Goal: Transaction & Acquisition: Purchase product/service

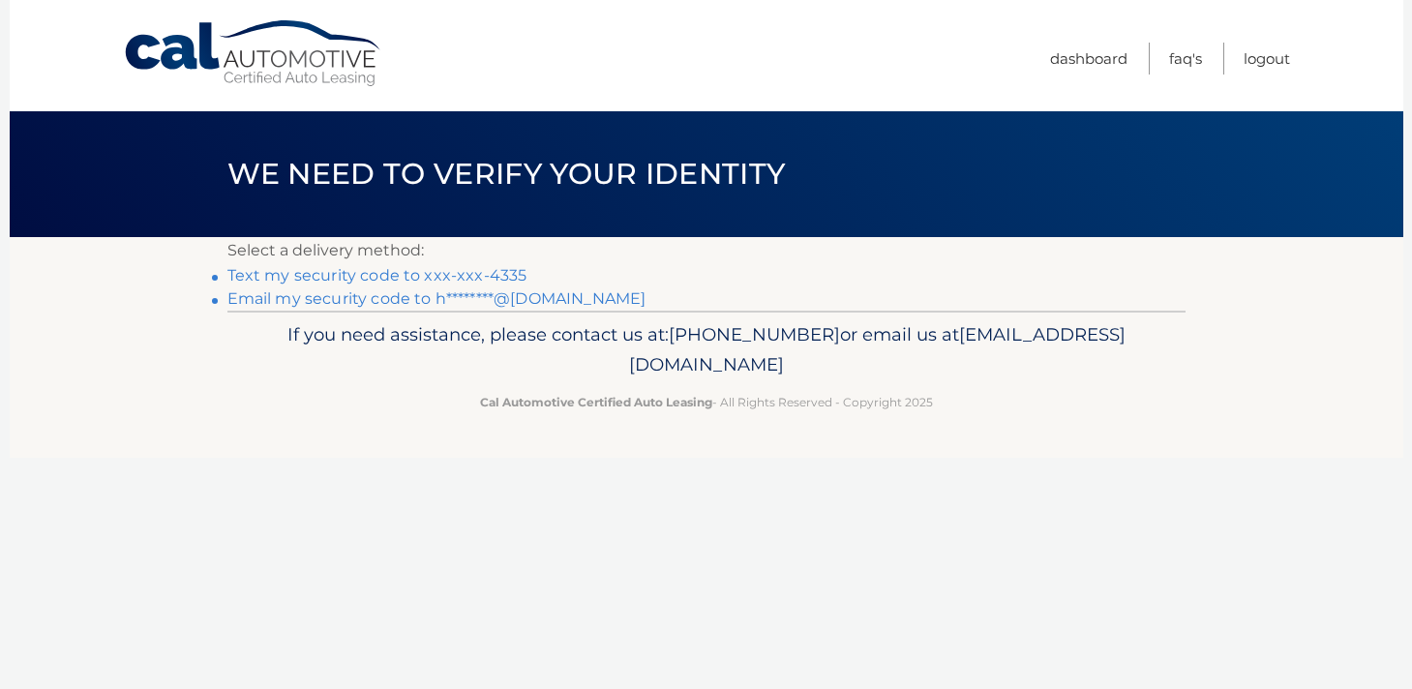
click at [473, 274] on link "Text my security code to xxx-xxx-4335" at bounding box center [377, 275] width 300 height 18
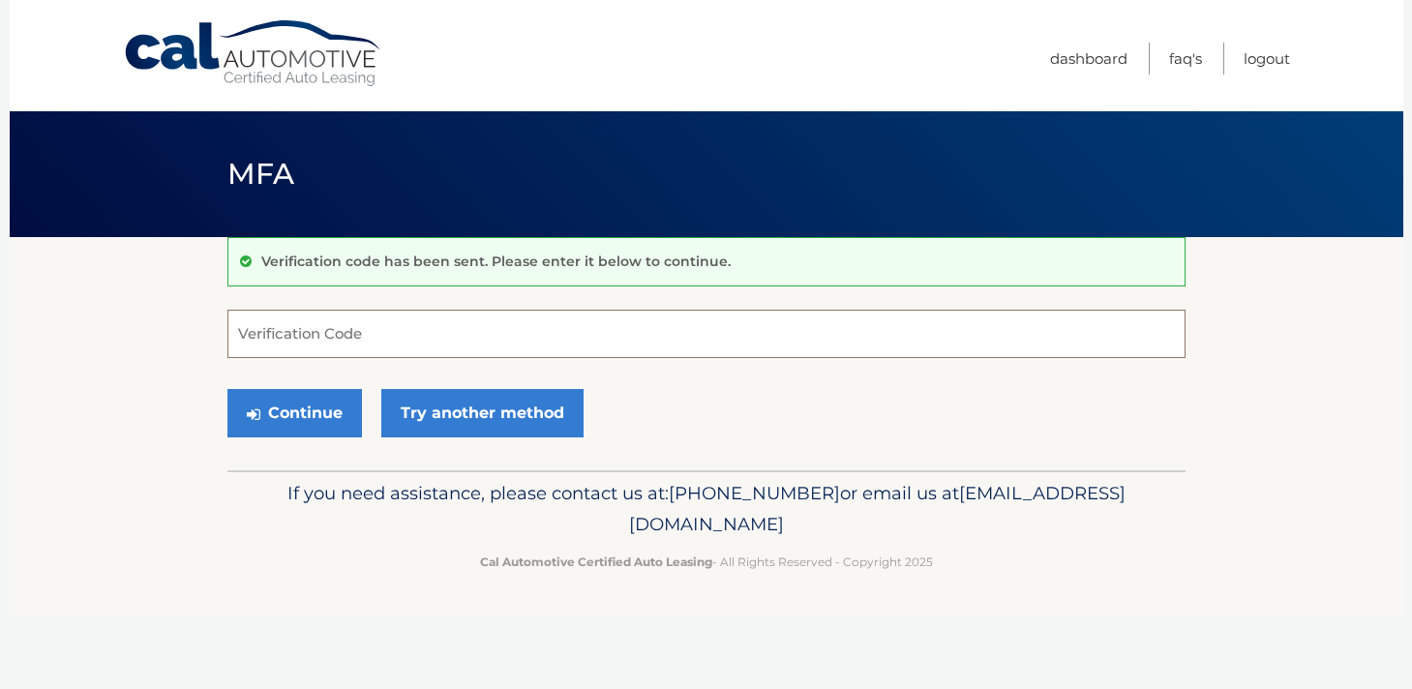
click at [337, 340] on input "Verification Code" at bounding box center [706, 334] width 958 height 48
type input "720211"
click at [323, 411] on button "Continue" at bounding box center [294, 413] width 135 height 48
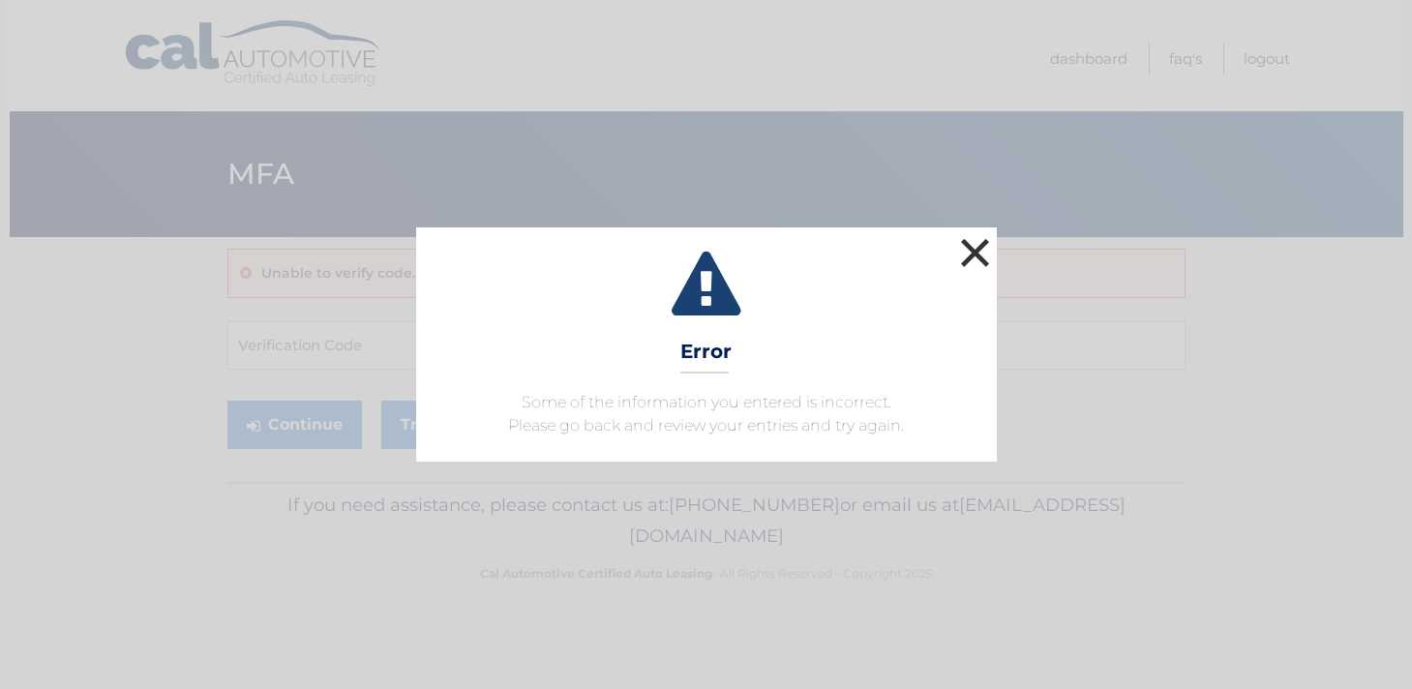
click at [971, 247] on button "×" at bounding box center [975, 252] width 39 height 39
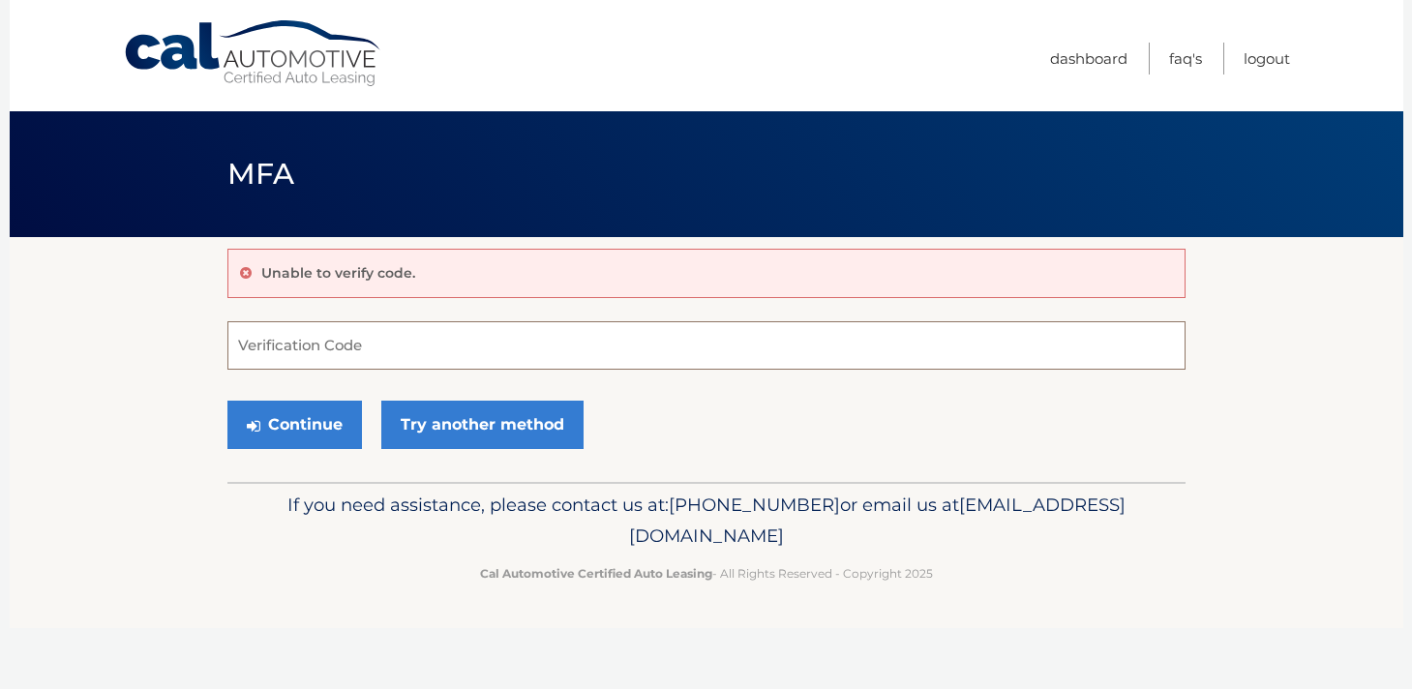
click at [292, 342] on input "Verification Code" at bounding box center [706, 345] width 958 height 48
type input "720211"
click at [296, 428] on button "Continue" at bounding box center [294, 425] width 135 height 48
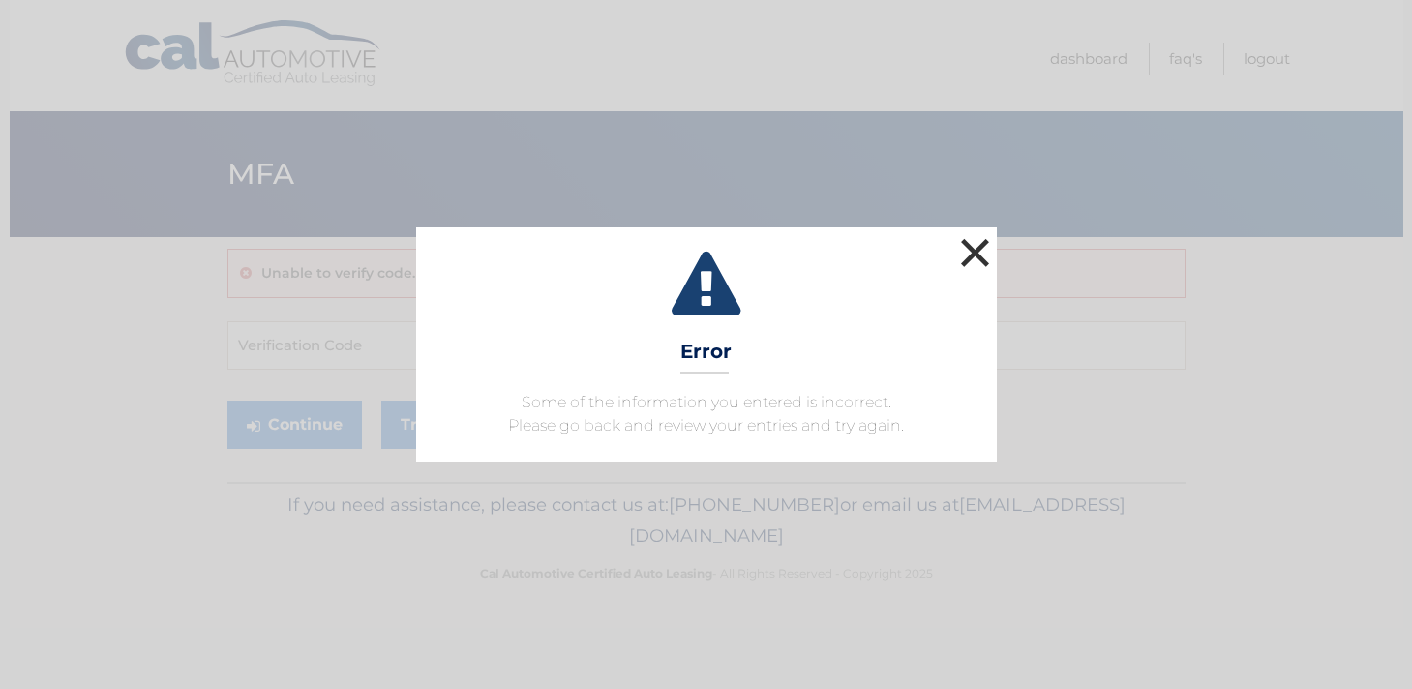
click at [983, 246] on button "×" at bounding box center [975, 252] width 39 height 39
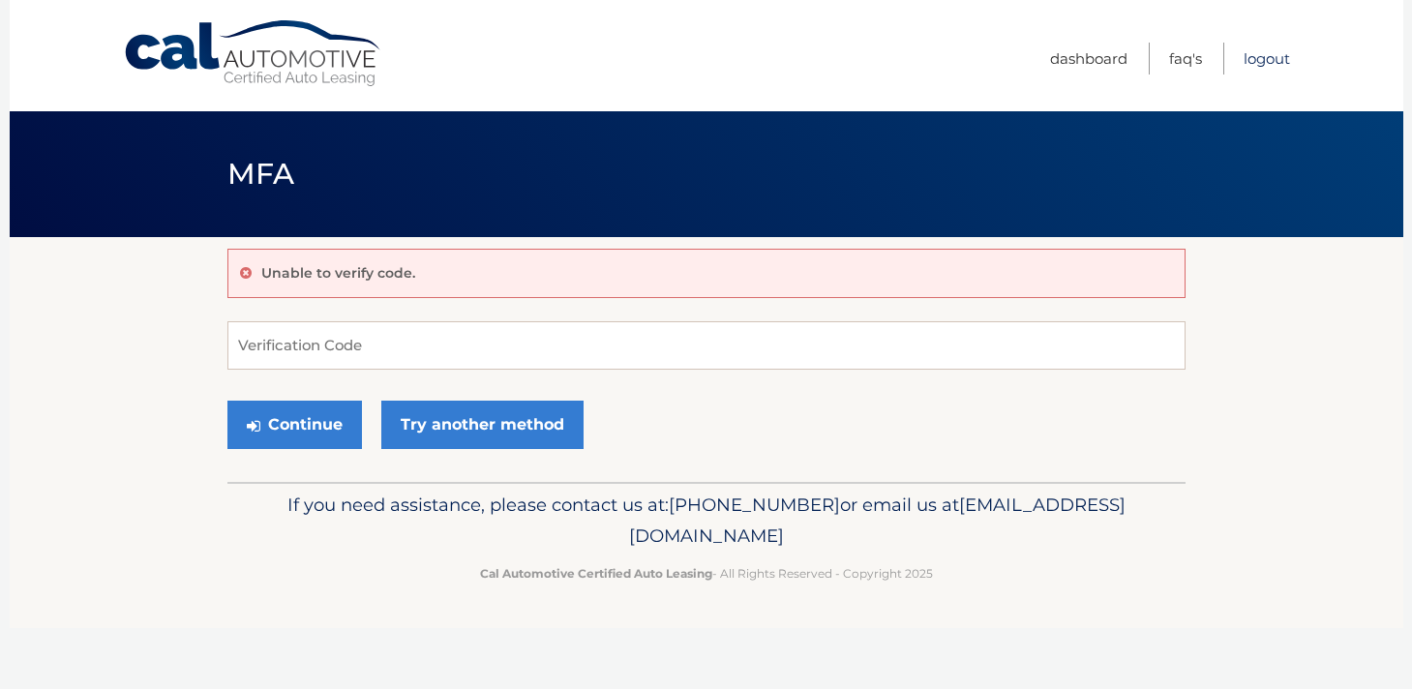
click at [1257, 65] on link "Logout" at bounding box center [1267, 59] width 46 height 32
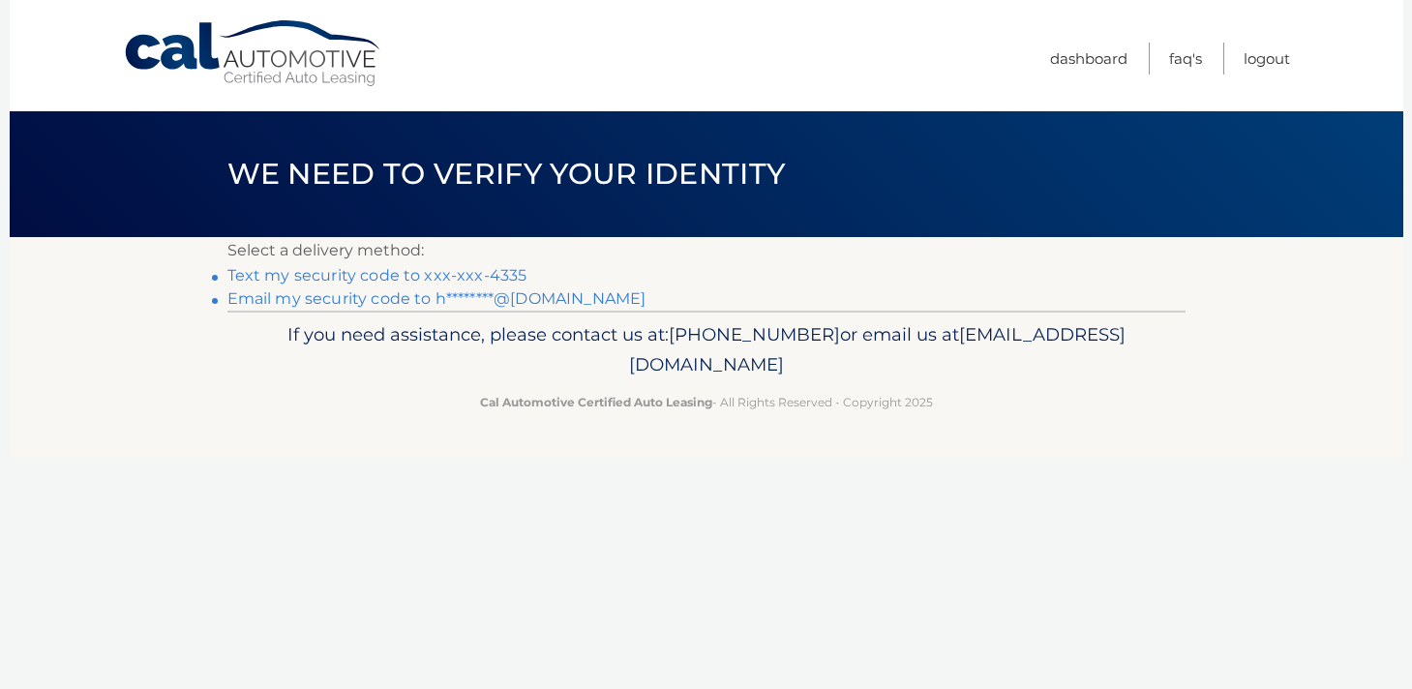
click at [421, 276] on link "Text my security code to xxx-xxx-4335" at bounding box center [377, 275] width 300 height 18
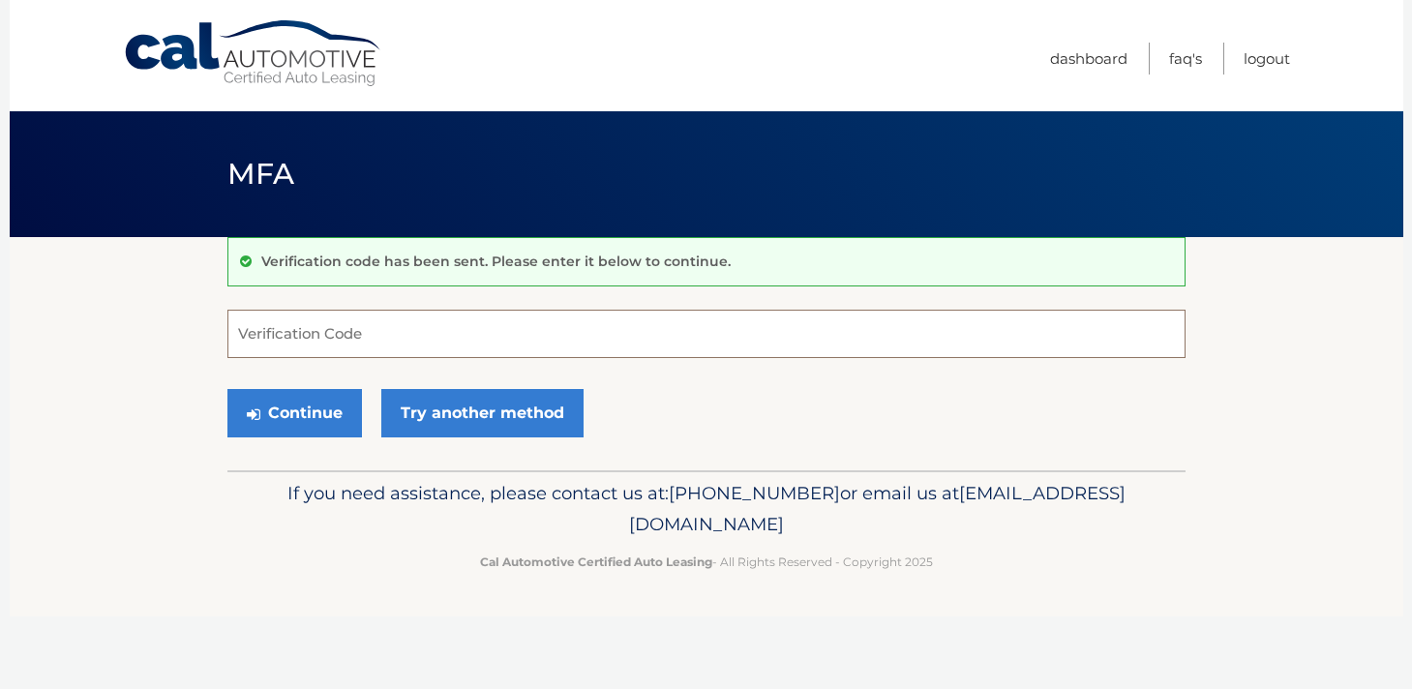
click at [313, 331] on input "Verification Code" at bounding box center [706, 334] width 958 height 48
type input "164089"
click at [293, 408] on button "Continue" at bounding box center [294, 413] width 135 height 48
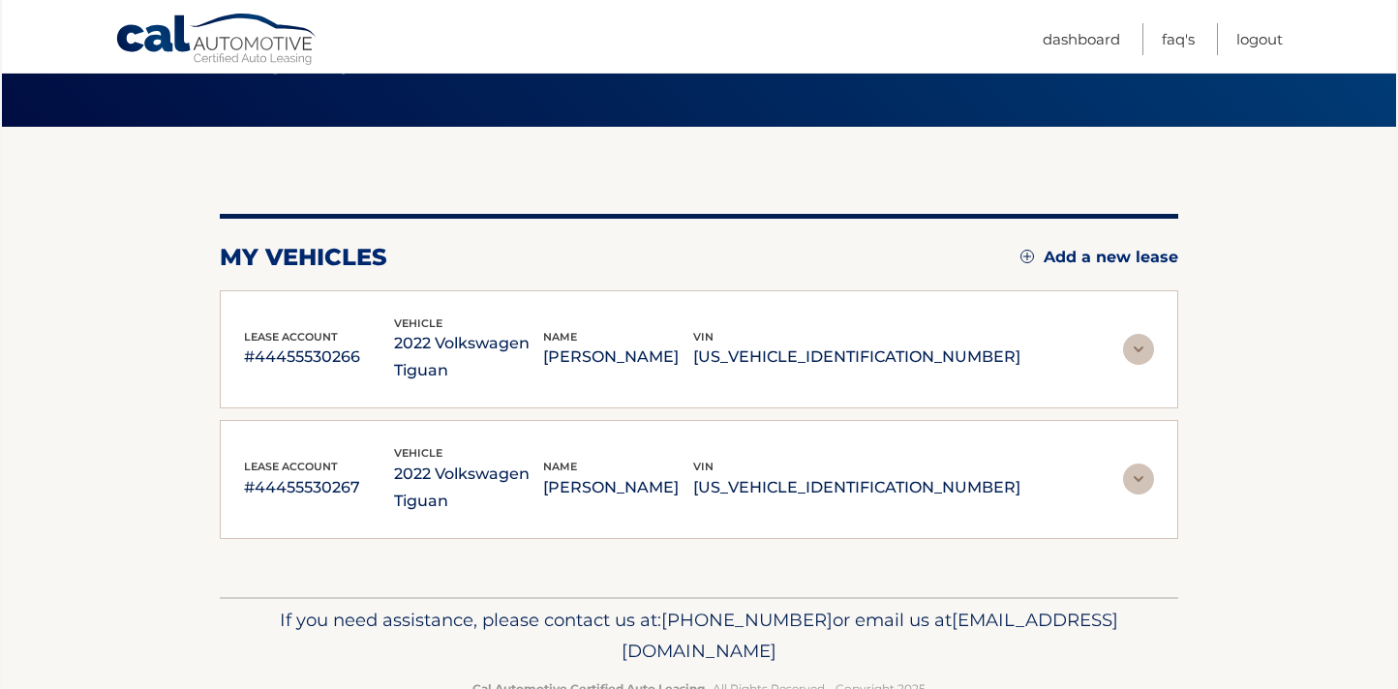
scroll to position [103, 0]
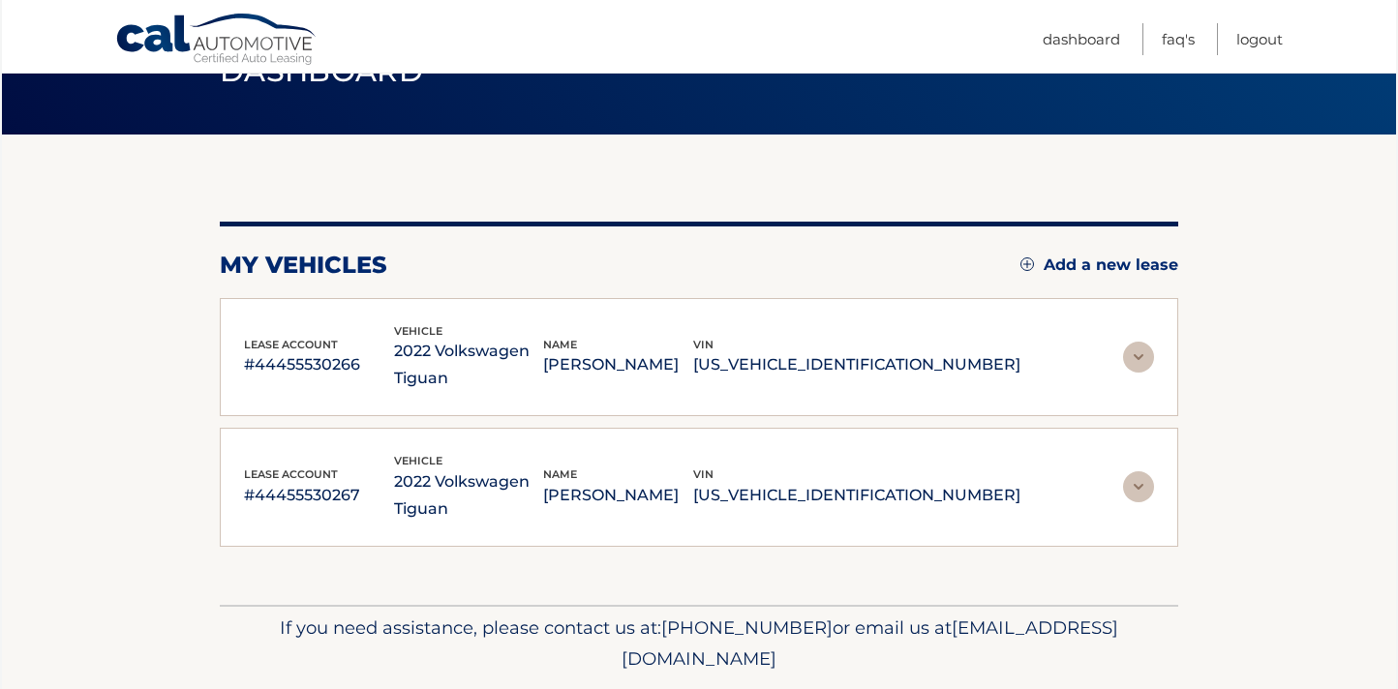
click at [1140, 354] on img at bounding box center [1138, 357] width 31 height 31
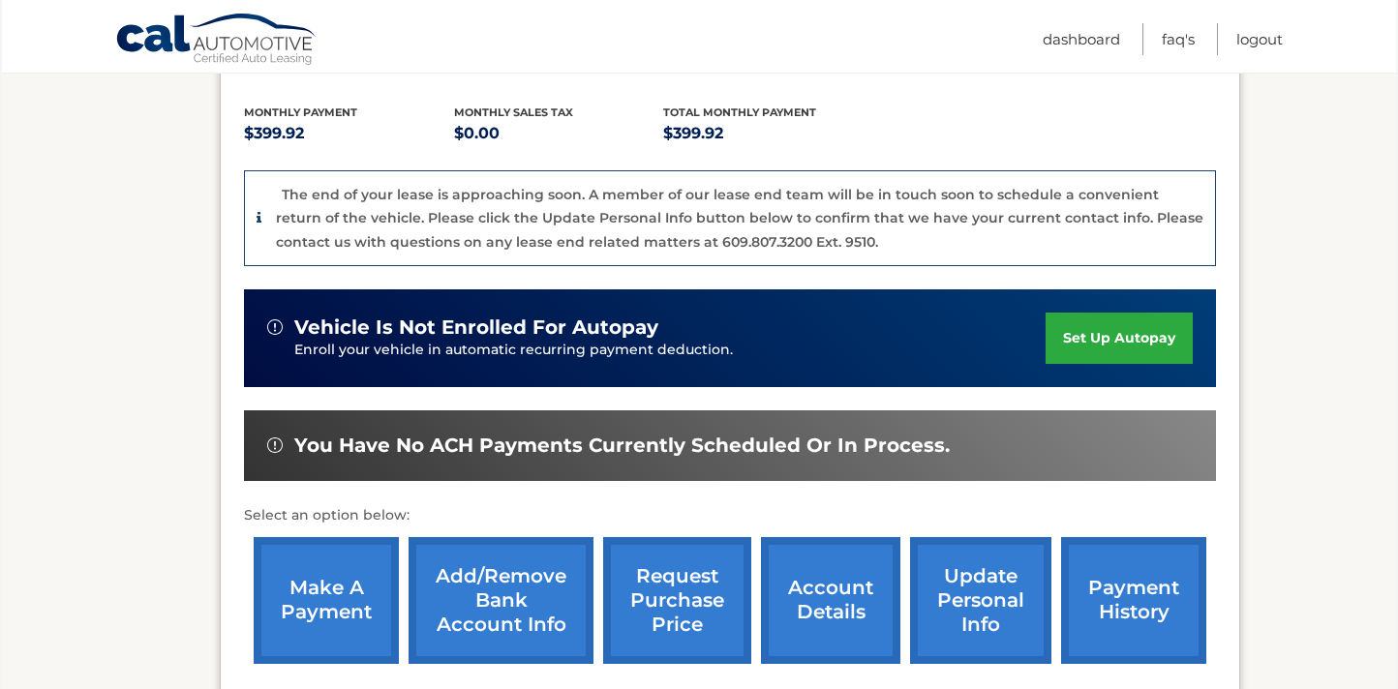
scroll to position [415, 0]
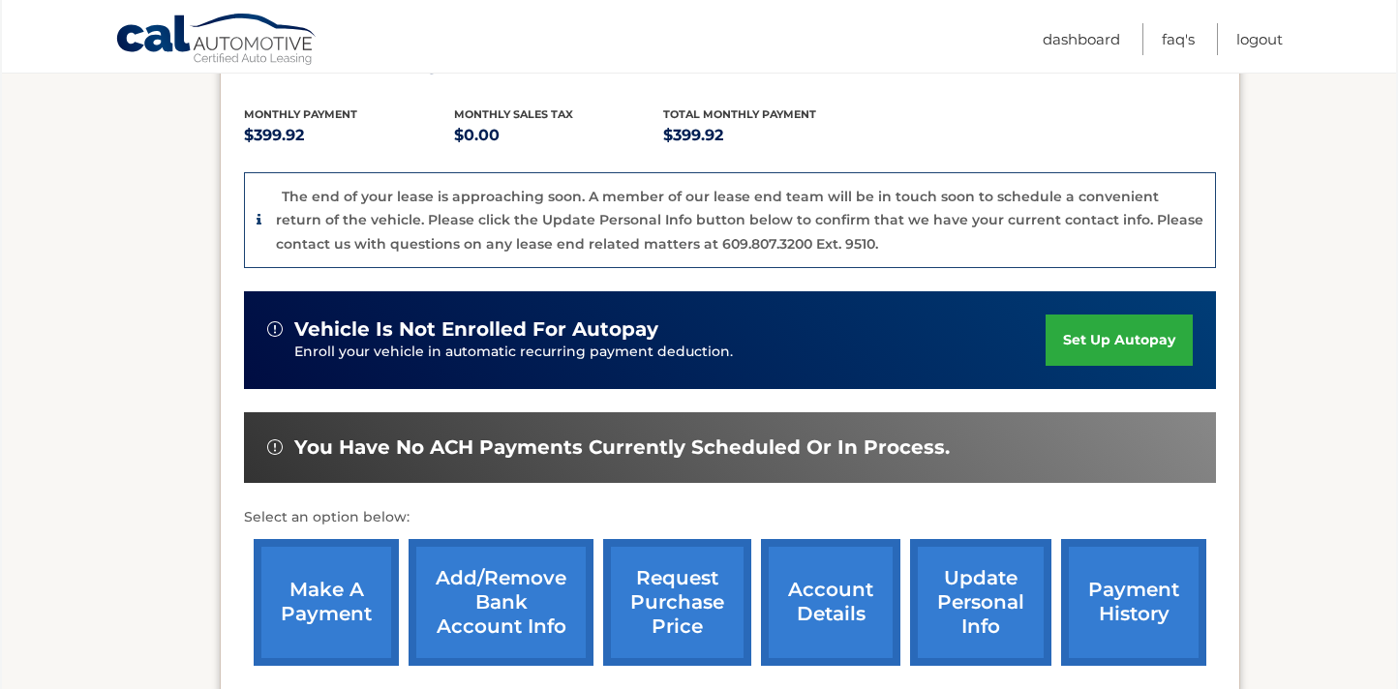
click at [368, 546] on link "make a payment" at bounding box center [326, 602] width 145 height 127
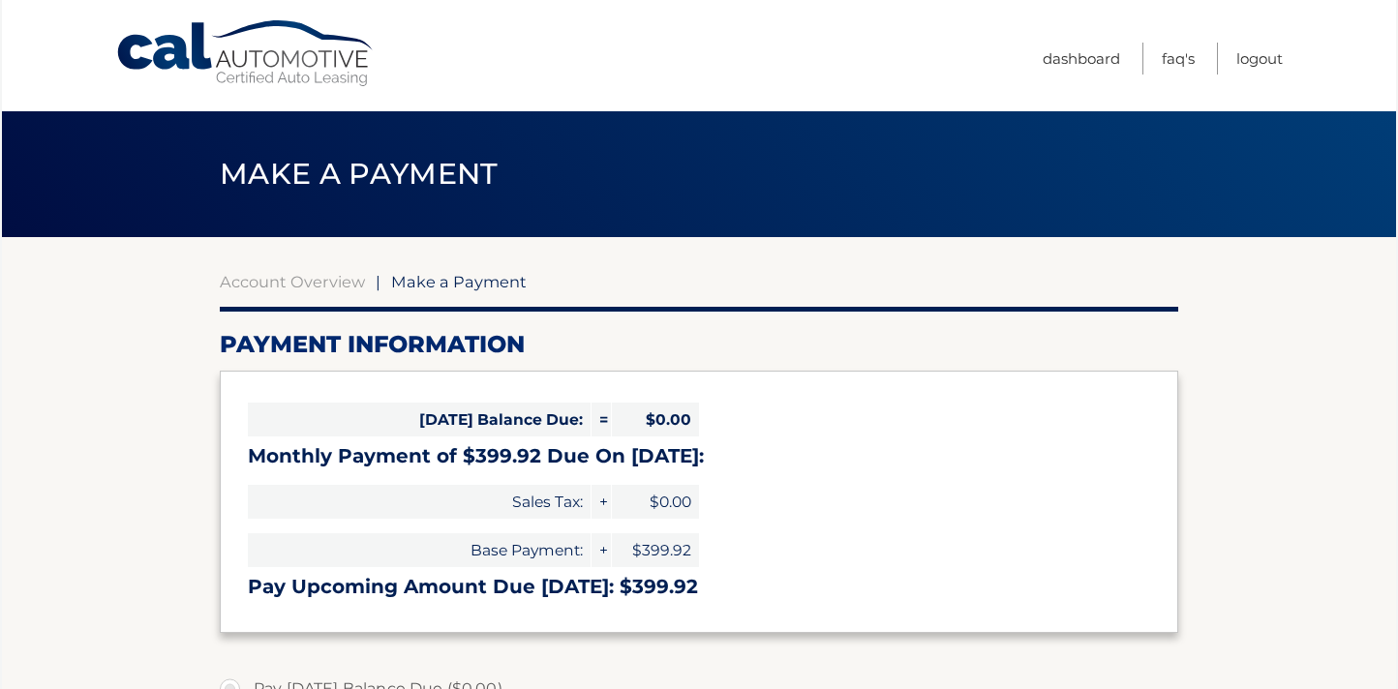
select select "MDE2YTE3MGQtOTM5Ny00ZDk1LTkyNzItMWJlMjM4NjI4Mzk5"
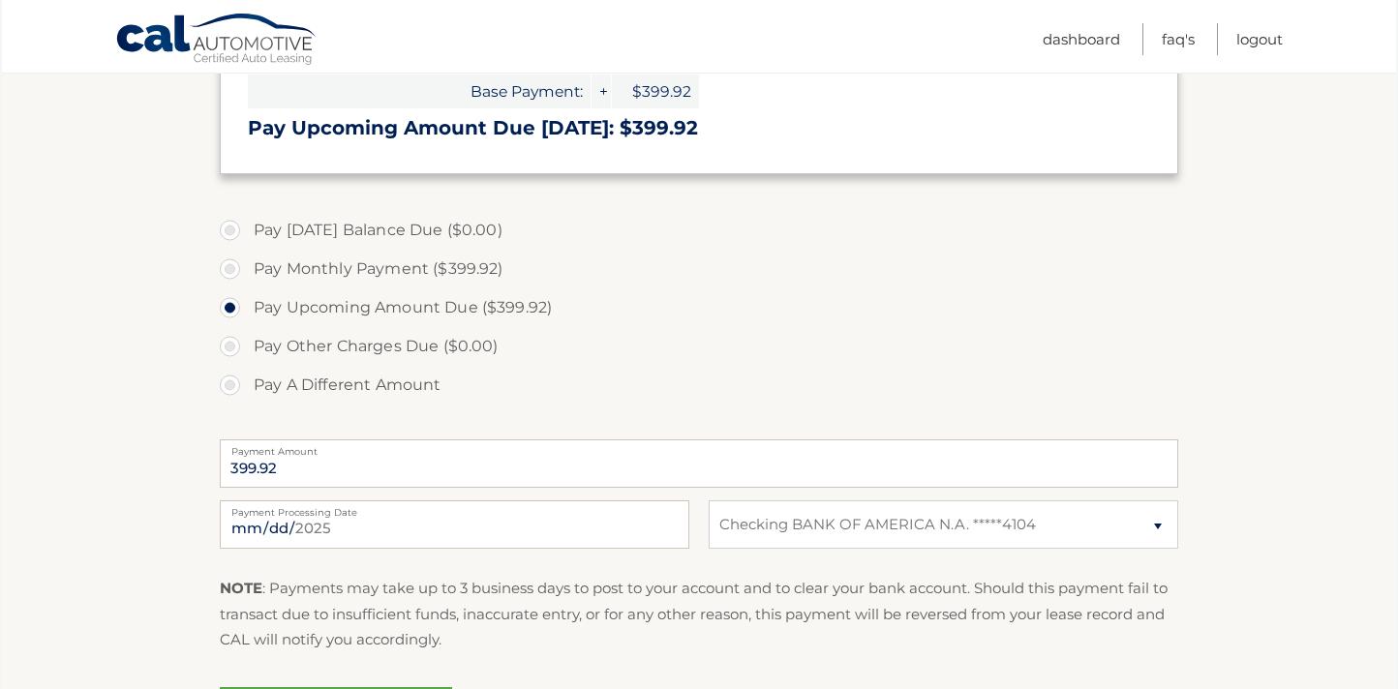
scroll to position [476, 0]
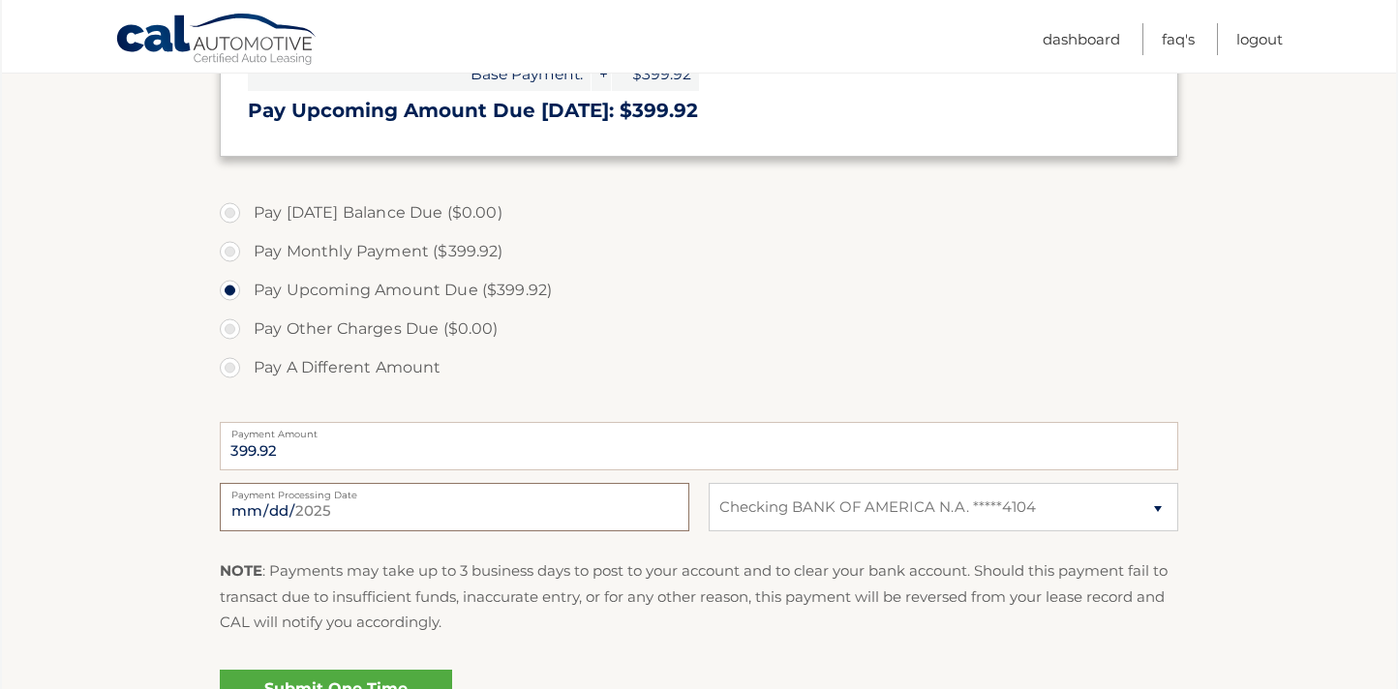
click at [376, 501] on input "[DATE]" at bounding box center [454, 507] width 469 height 48
click at [297, 503] on input "2025-08-21" at bounding box center [454, 507] width 469 height 48
type input "[DATE]"
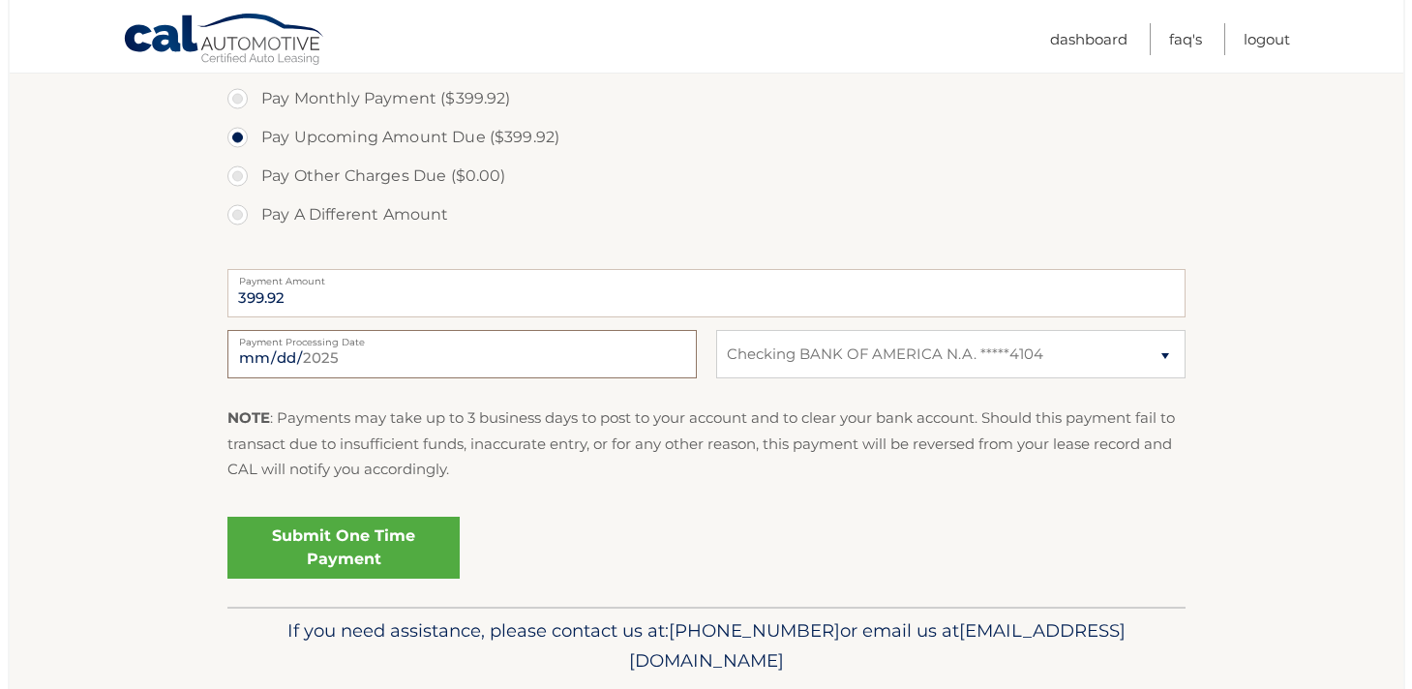
scroll to position [694, 0]
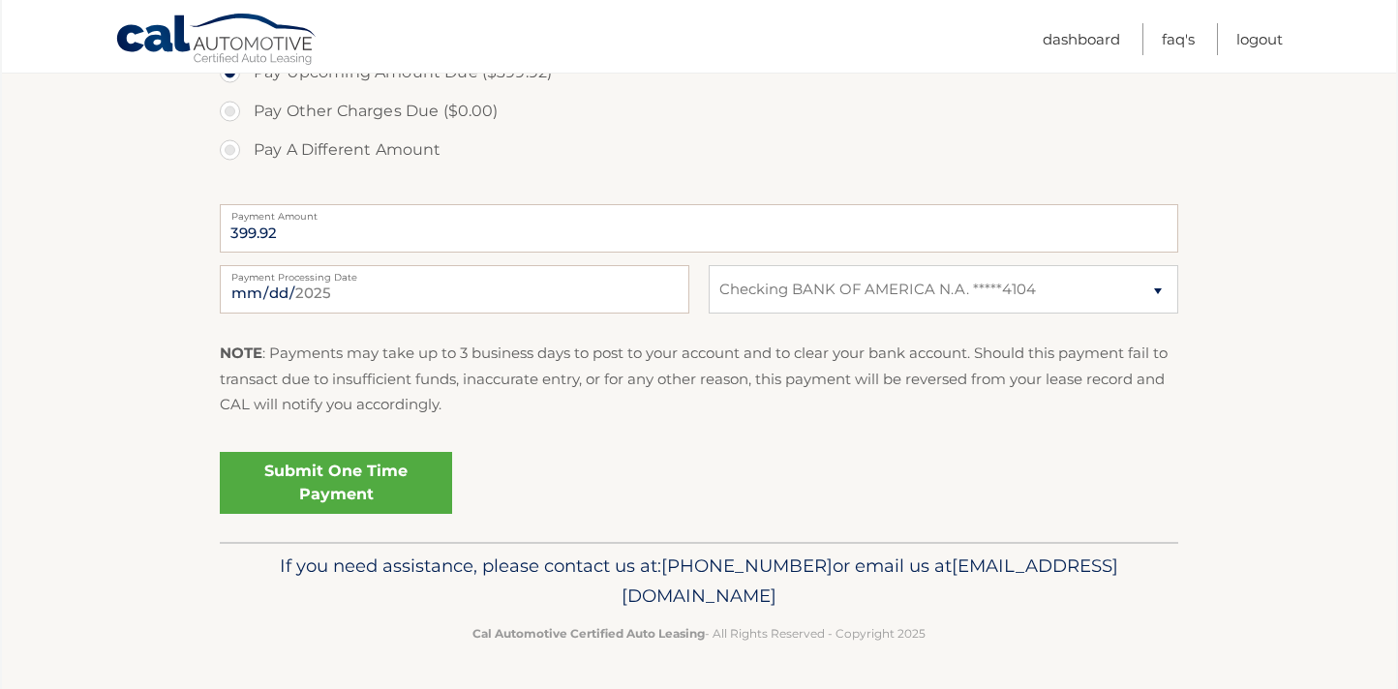
click at [405, 490] on link "Submit One Time Payment" at bounding box center [336, 483] width 232 height 62
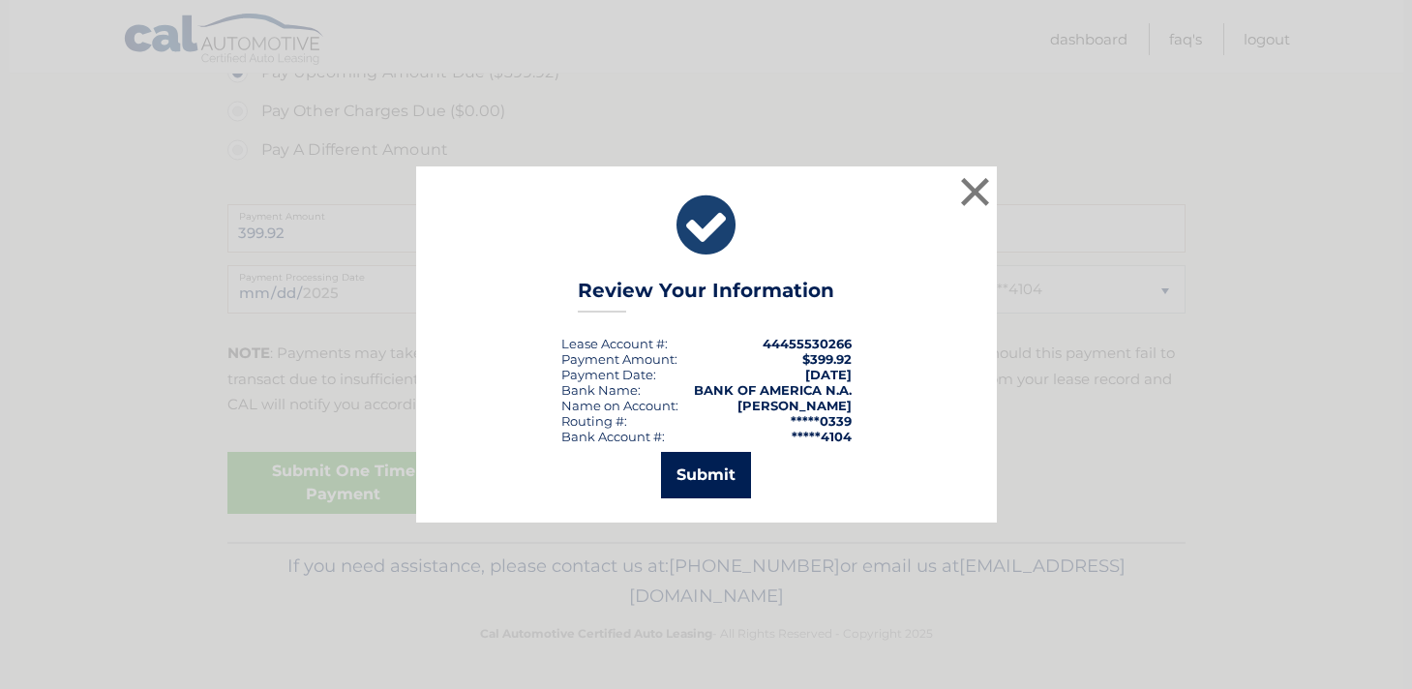
click at [718, 482] on button "Submit" at bounding box center [706, 475] width 90 height 46
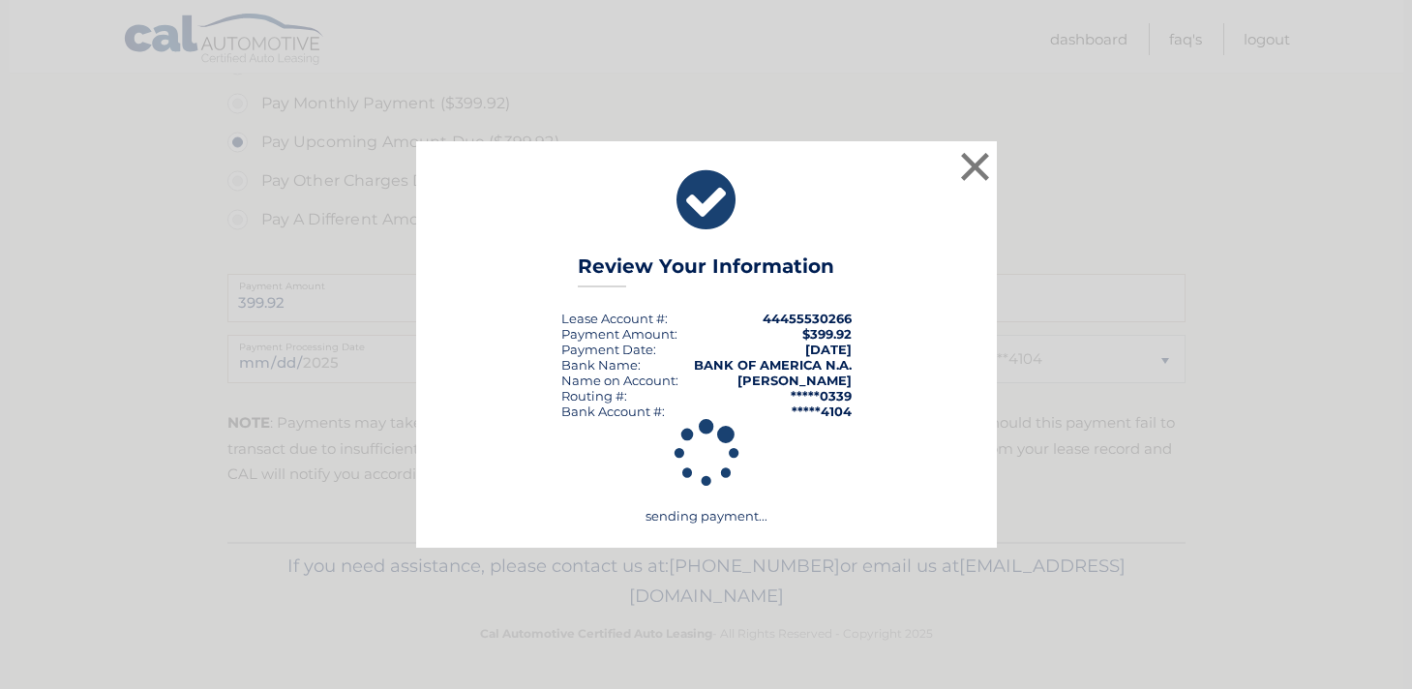
scroll to position [624, 0]
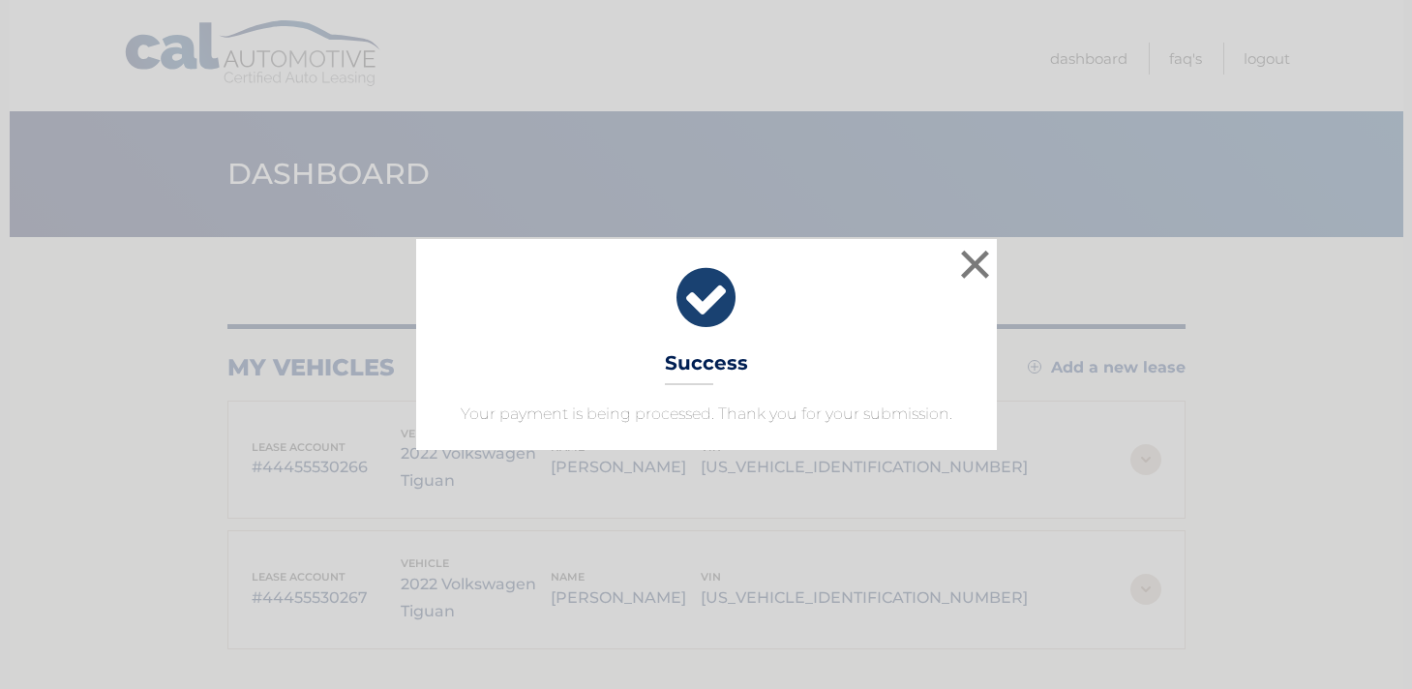
click at [952, 274] on icon at bounding box center [706, 298] width 532 height 70
click at [974, 272] on button "×" at bounding box center [975, 264] width 39 height 39
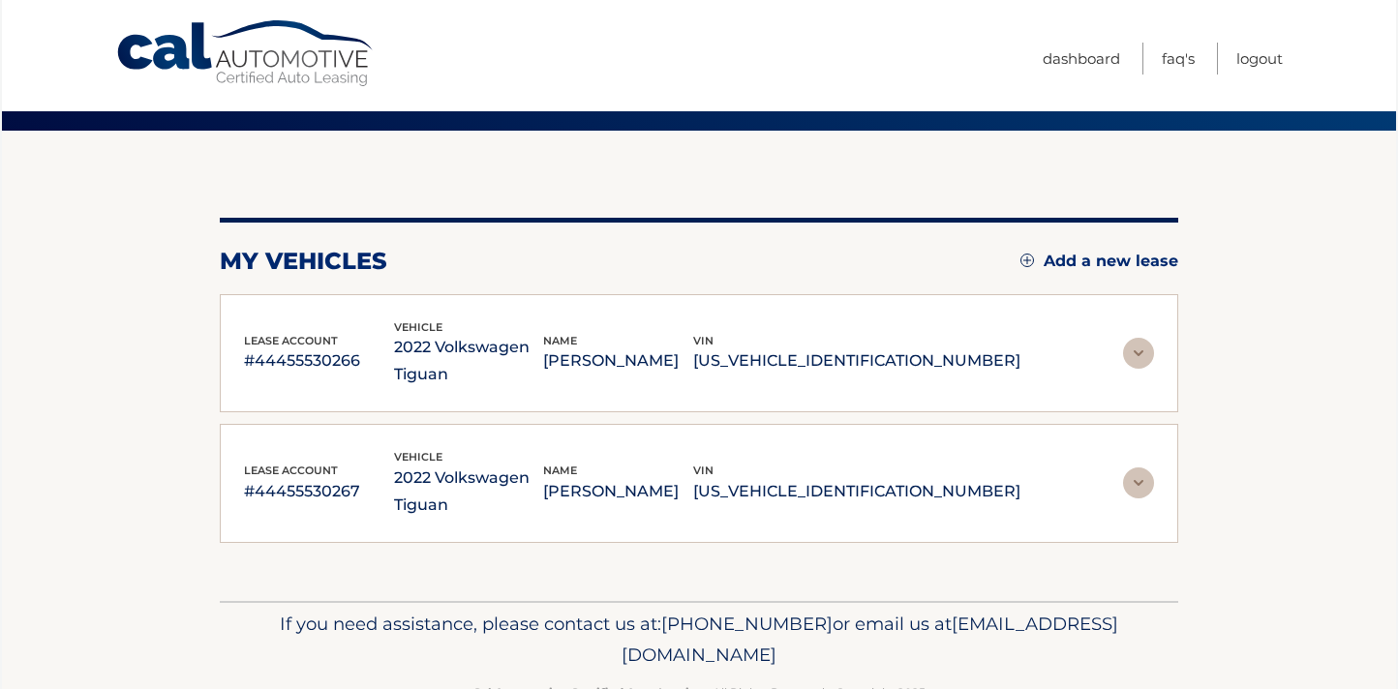
scroll to position [164, 0]
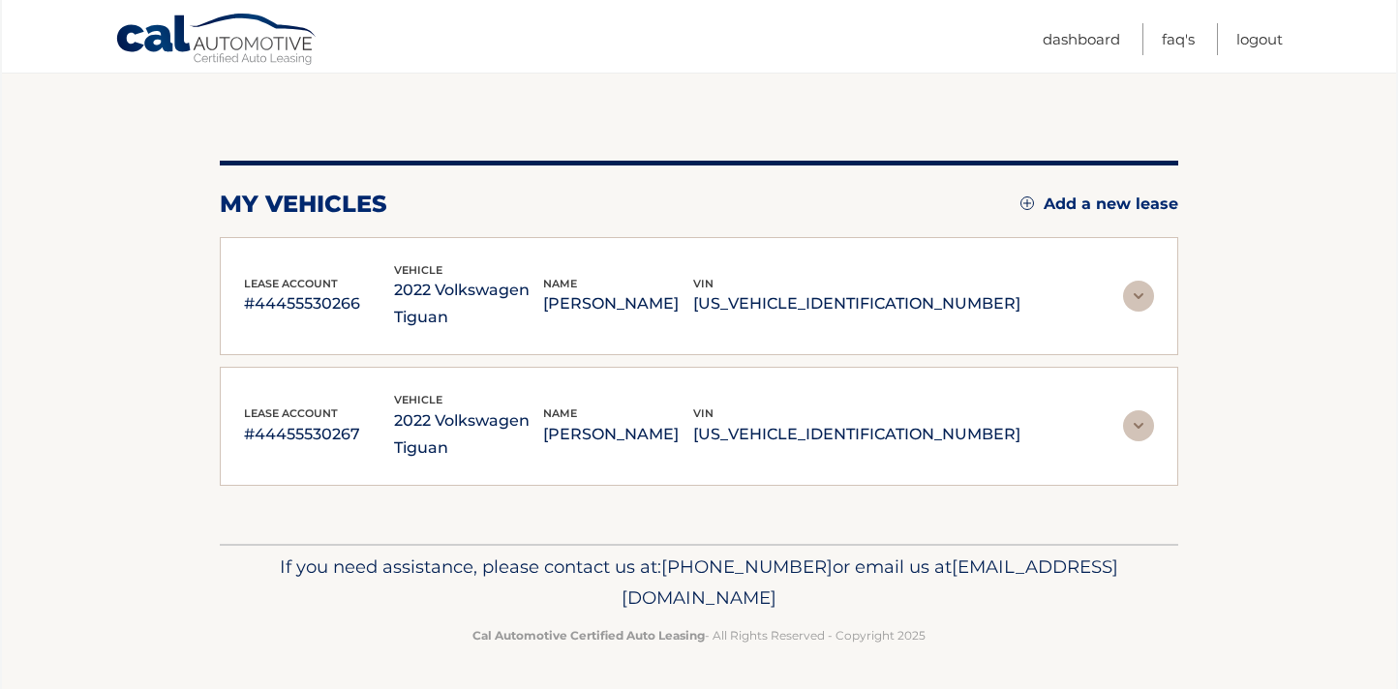
click at [1139, 419] on img at bounding box center [1138, 425] width 31 height 31
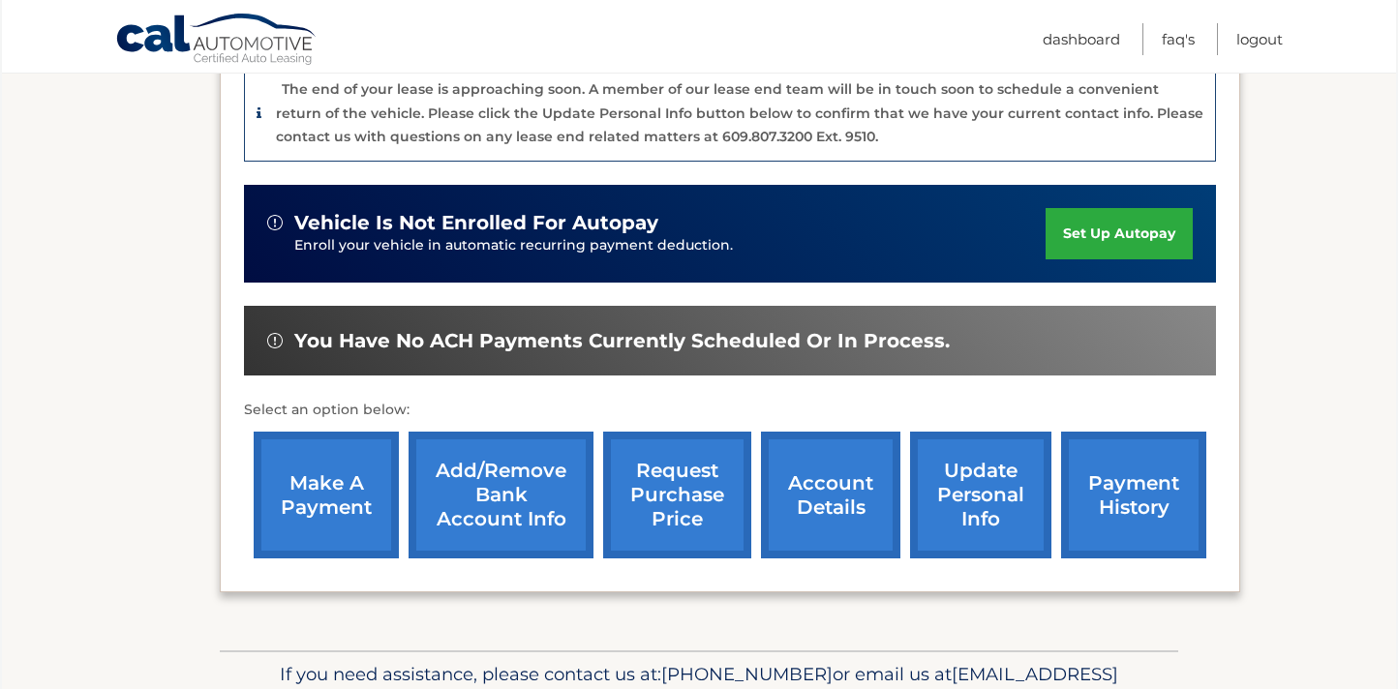
scroll to position [664, 0]
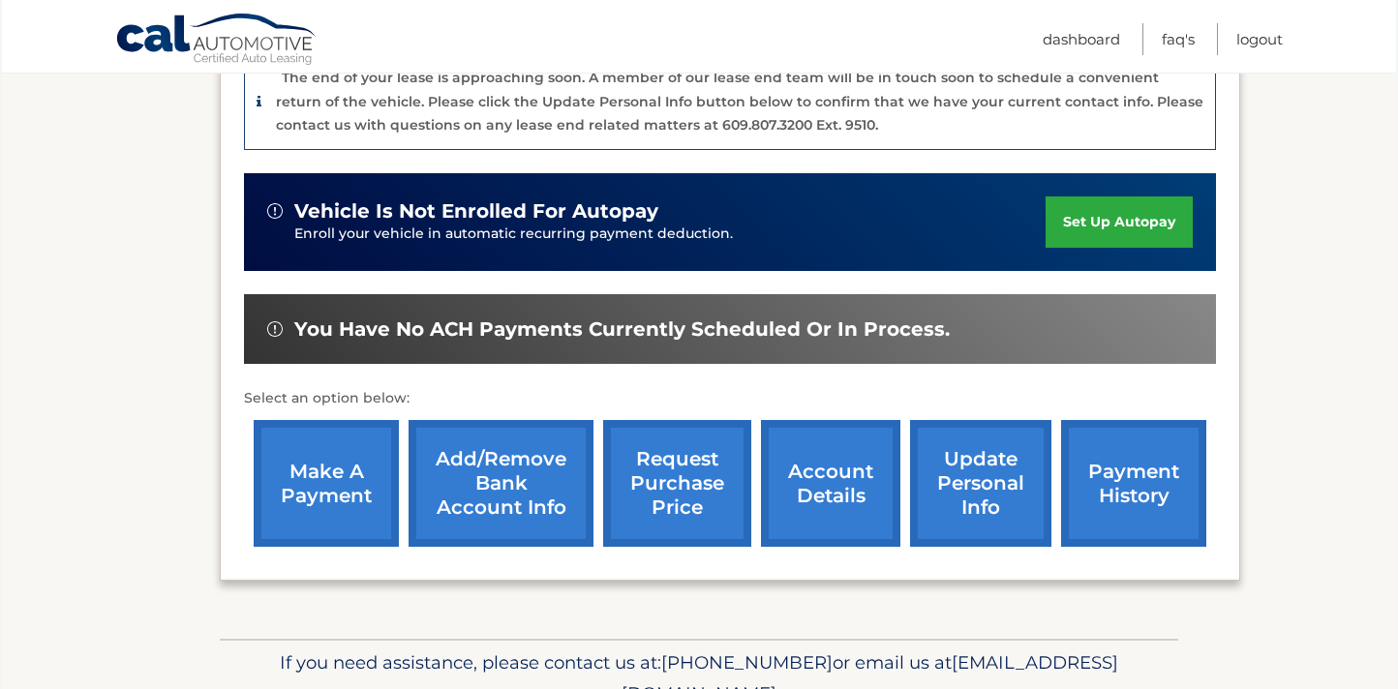
click at [835, 424] on link "account details" at bounding box center [830, 483] width 139 height 127
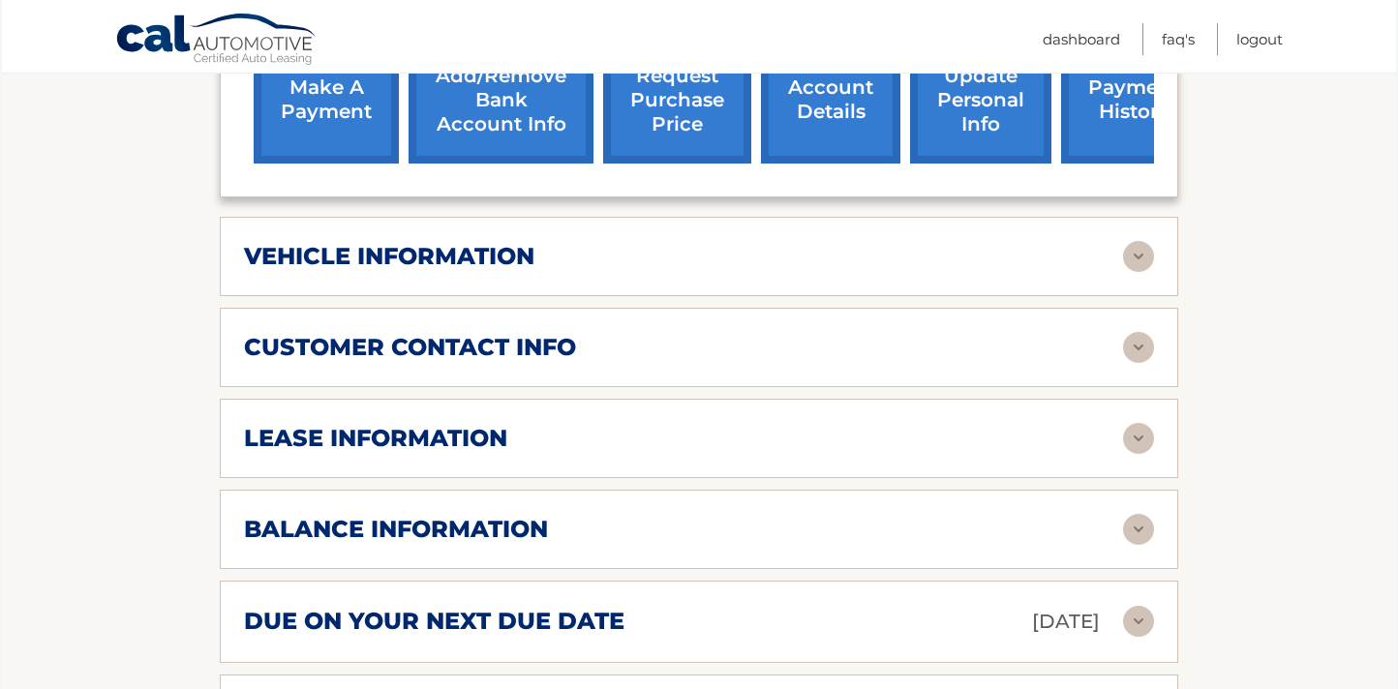
scroll to position [861, 0]
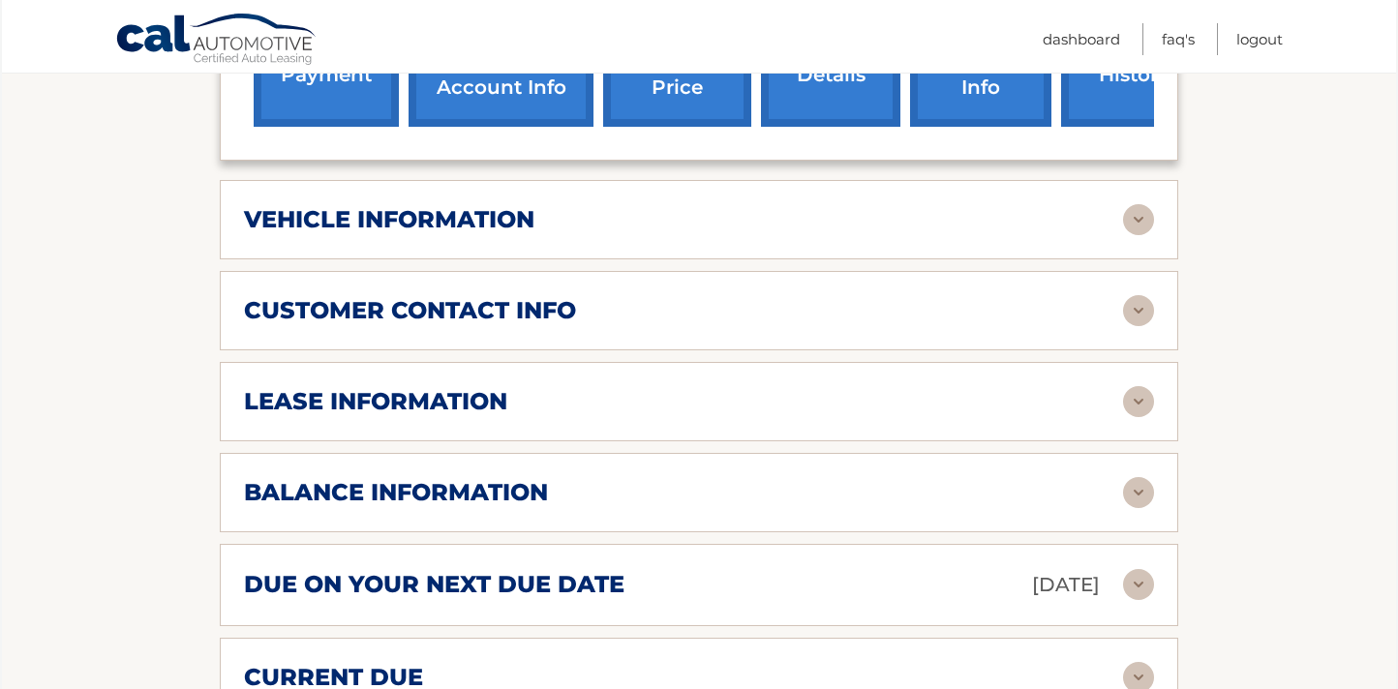
click at [1136, 391] on img at bounding box center [1138, 401] width 31 height 31
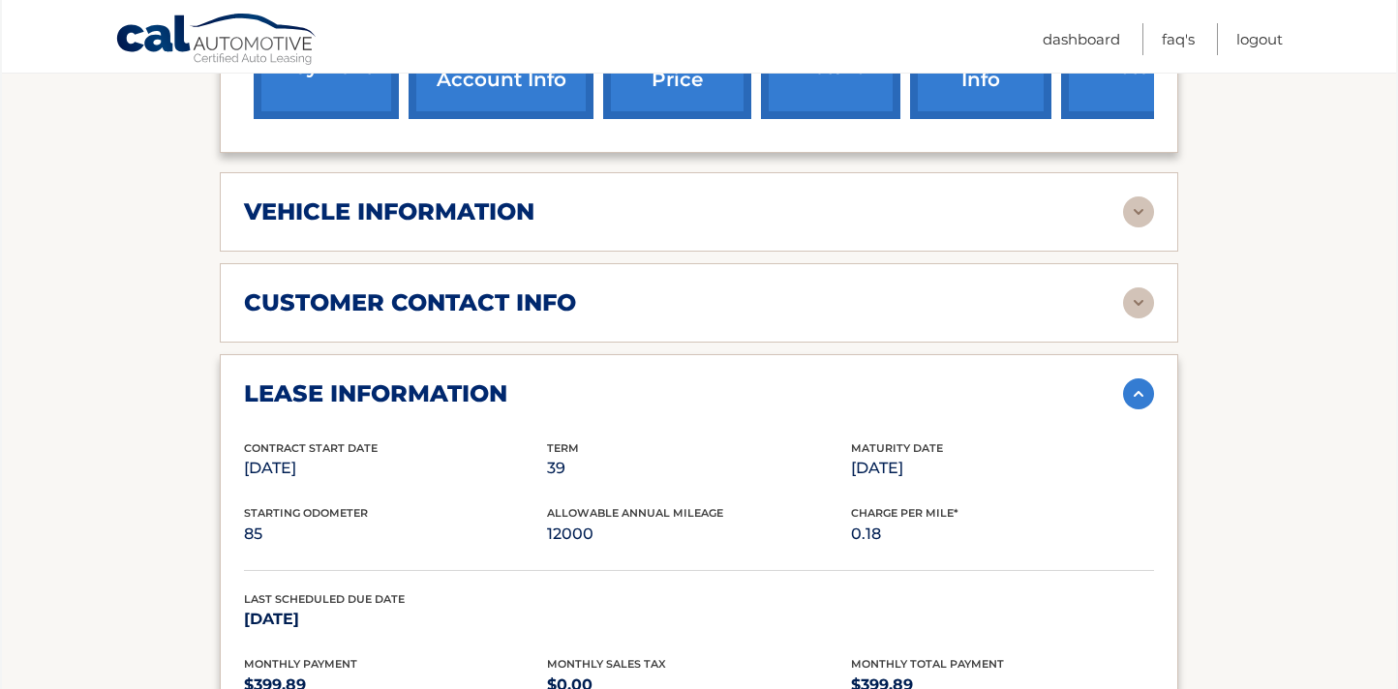
scroll to position [866, 0]
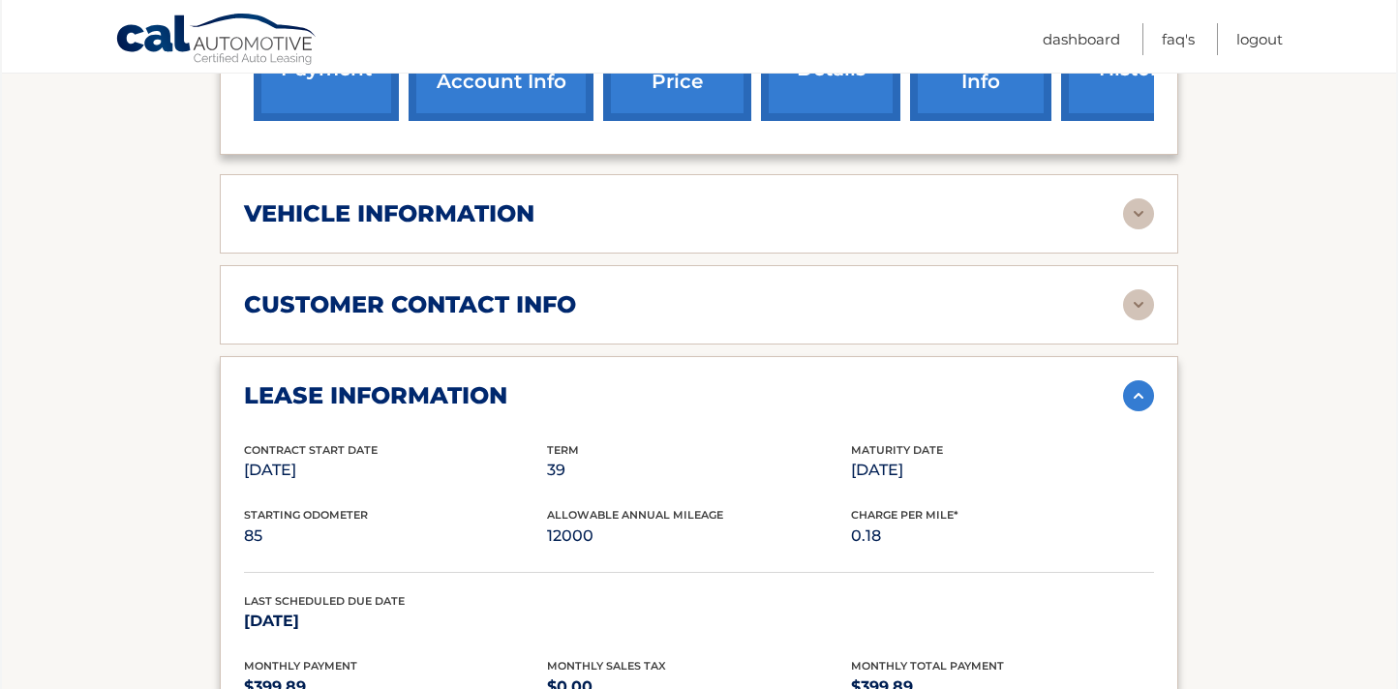
click at [1137, 208] on img at bounding box center [1138, 213] width 31 height 31
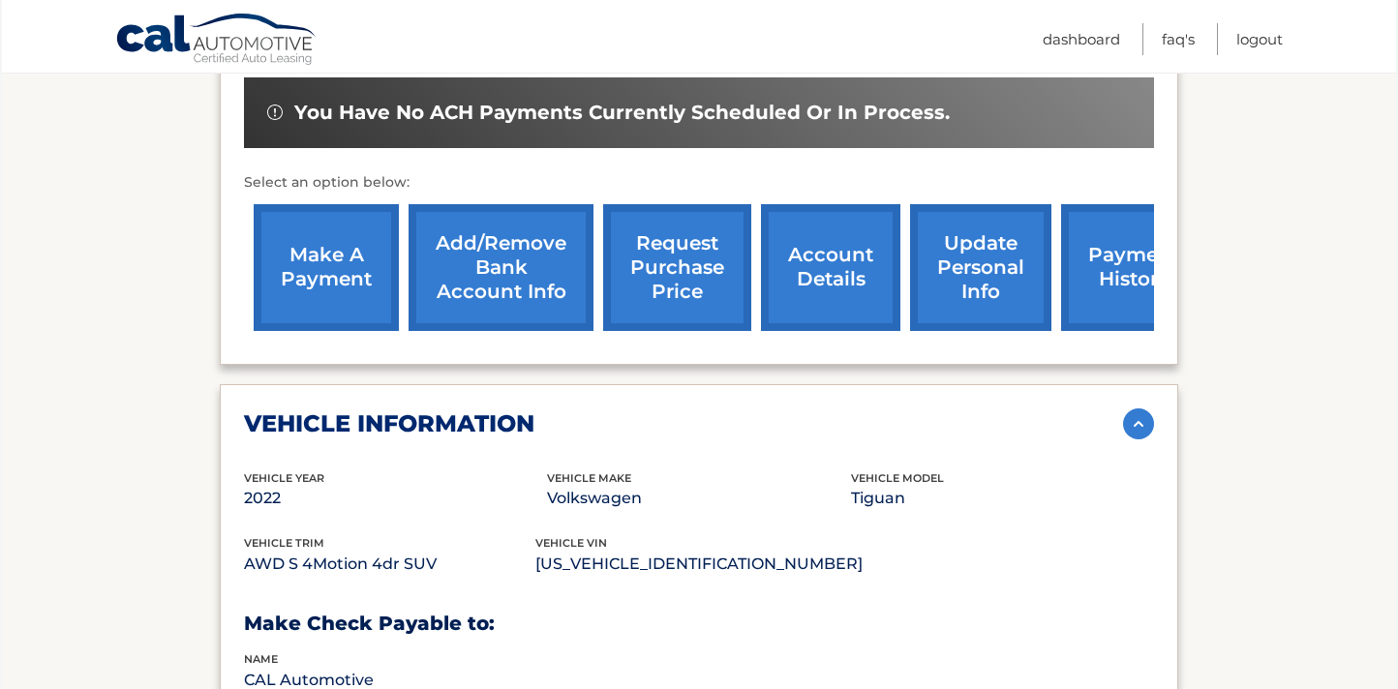
scroll to position [654, 0]
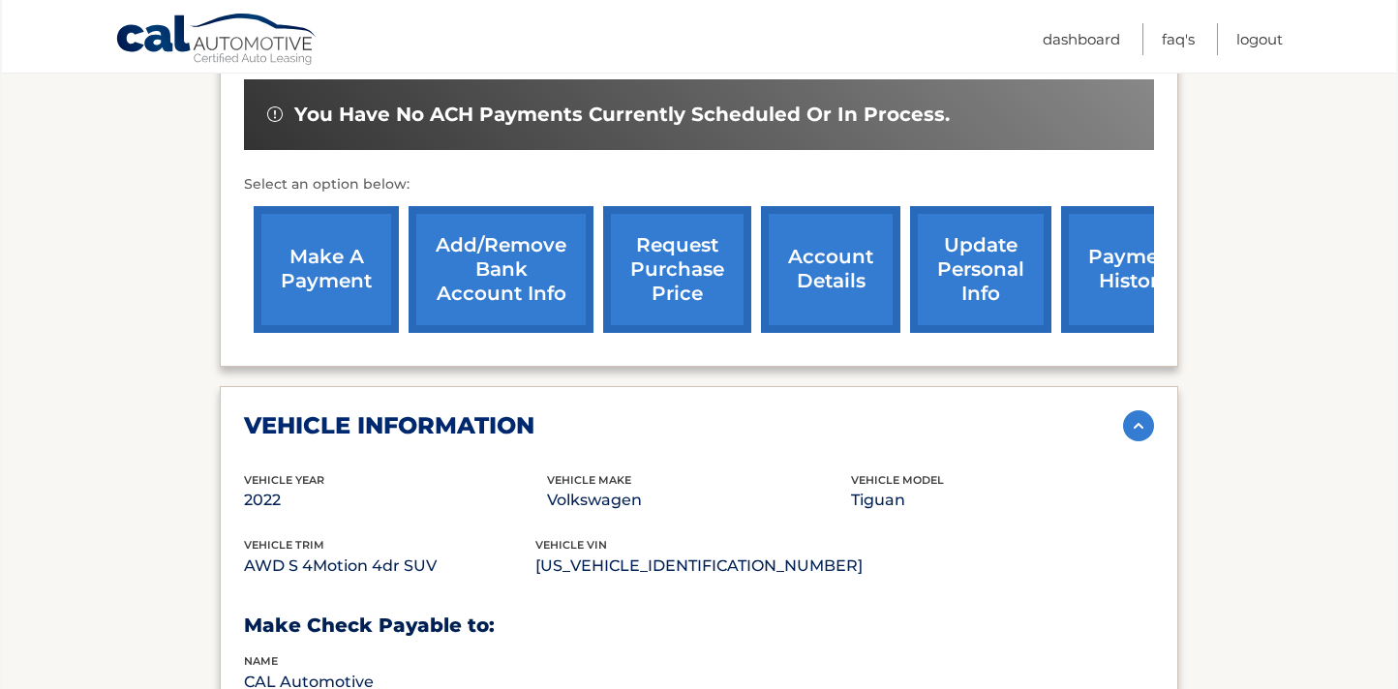
click at [359, 240] on link "make a payment" at bounding box center [326, 269] width 145 height 127
click at [341, 261] on link "make a payment" at bounding box center [326, 269] width 145 height 127
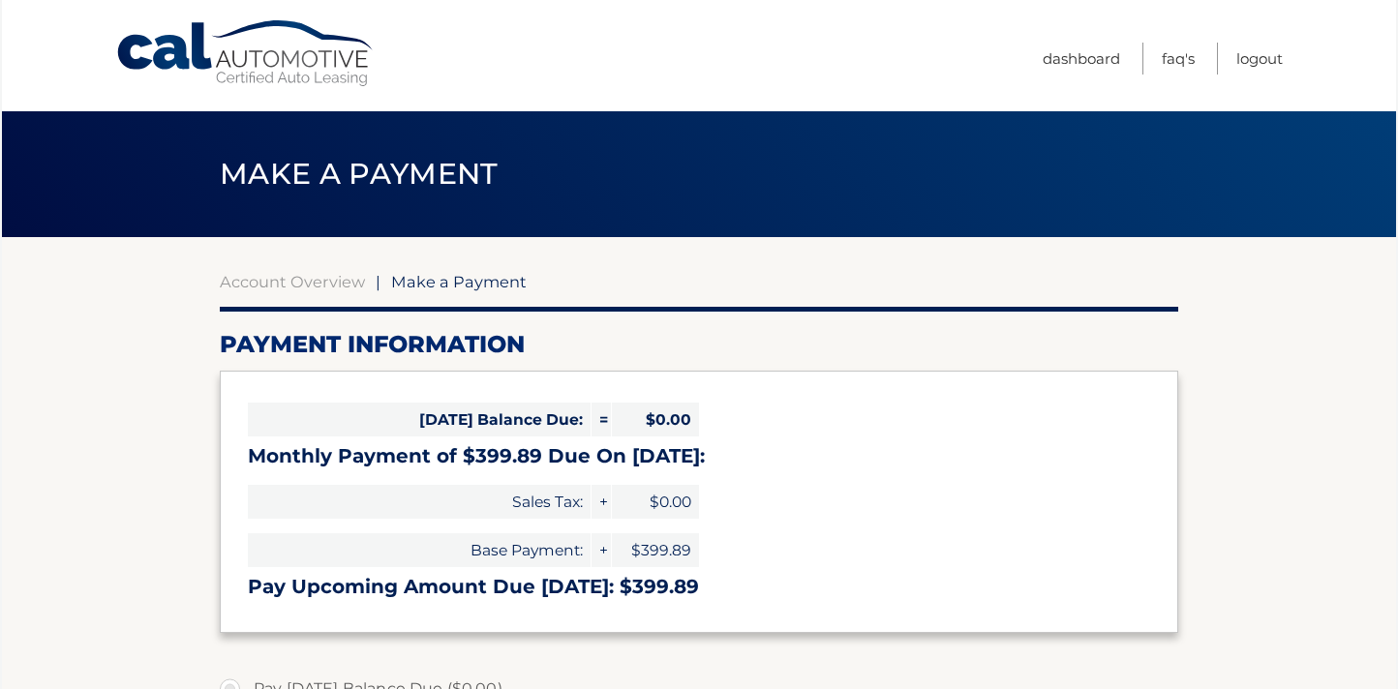
select select "NjljMWQwZTItMzk2Mi00NzZiLTg3MDItN2JiYzAxYTViYzZm"
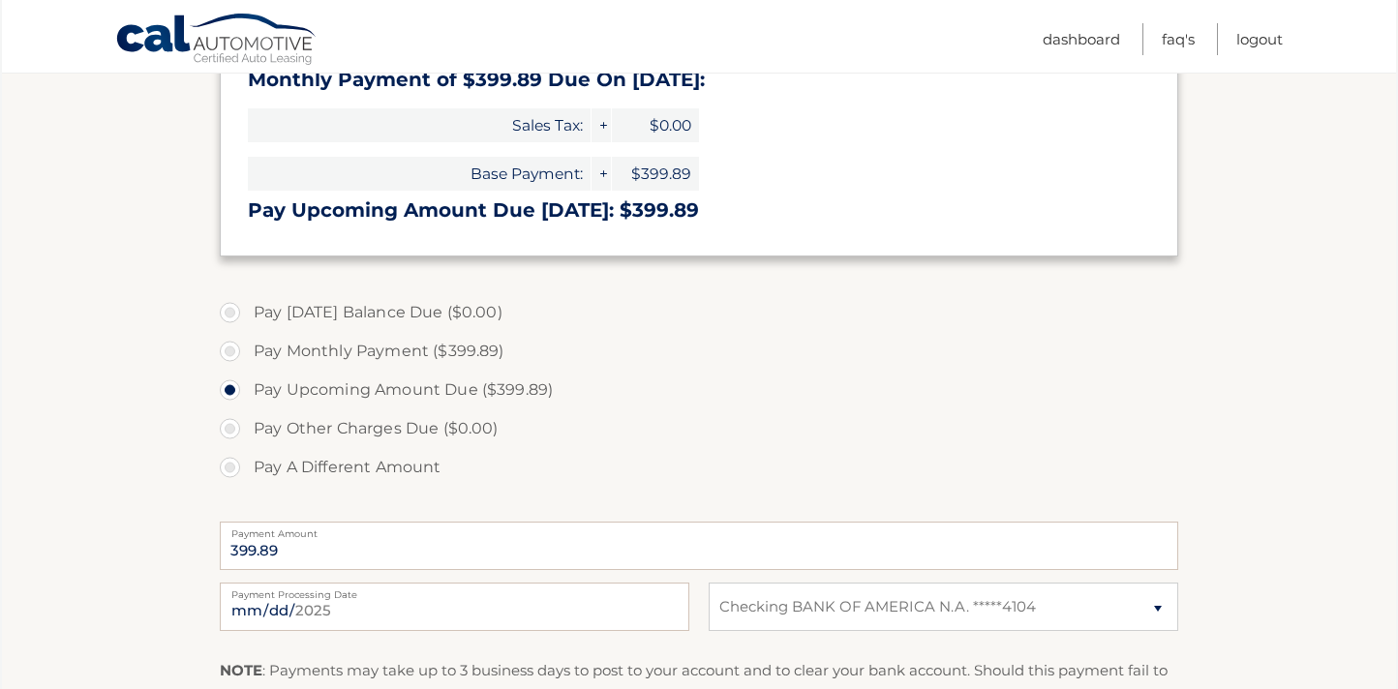
scroll to position [387, 0]
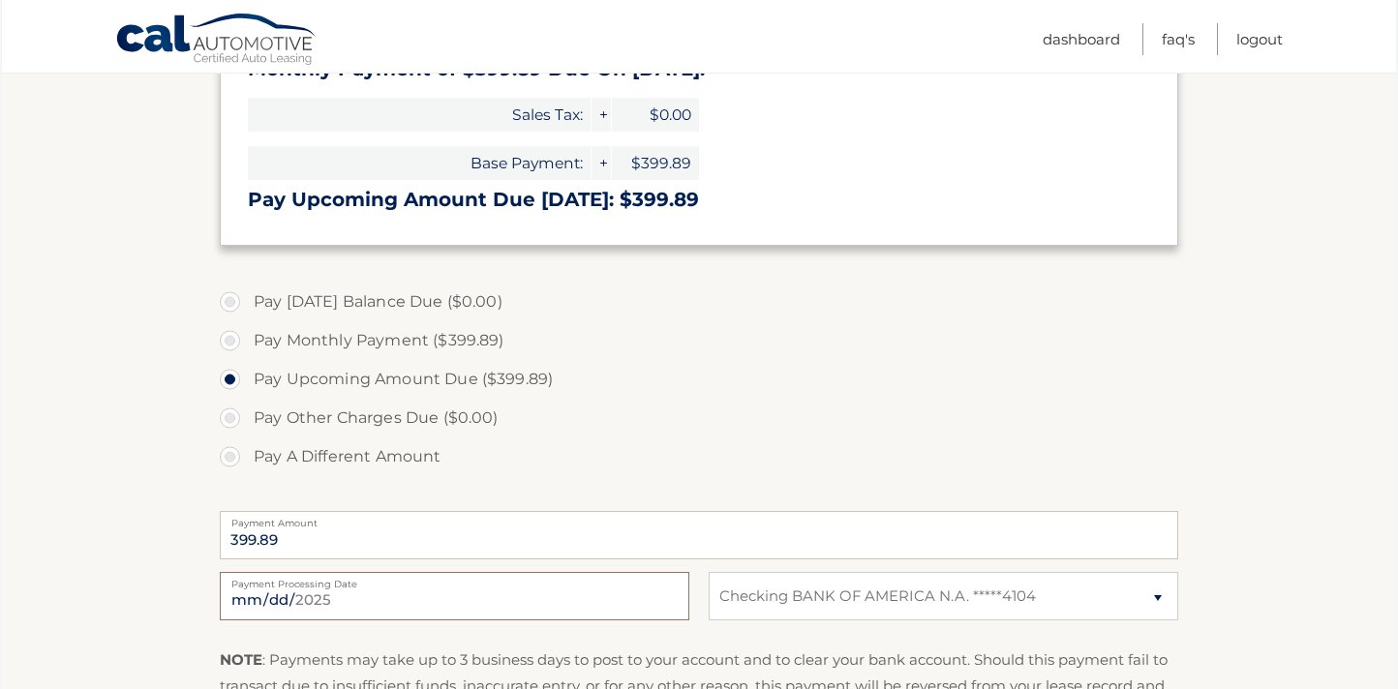
click at [298, 591] on input "[DATE]" at bounding box center [454, 596] width 469 height 48
type input "[DATE]"
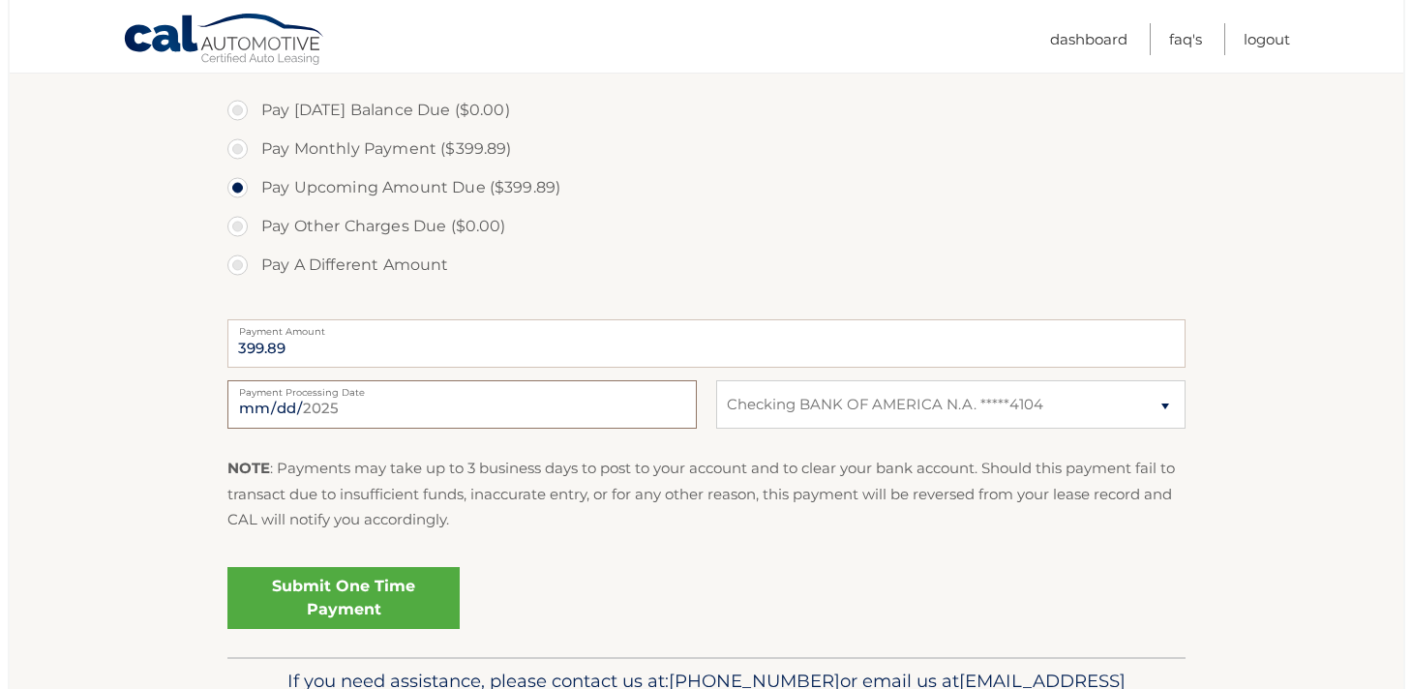
scroll to position [596, 0]
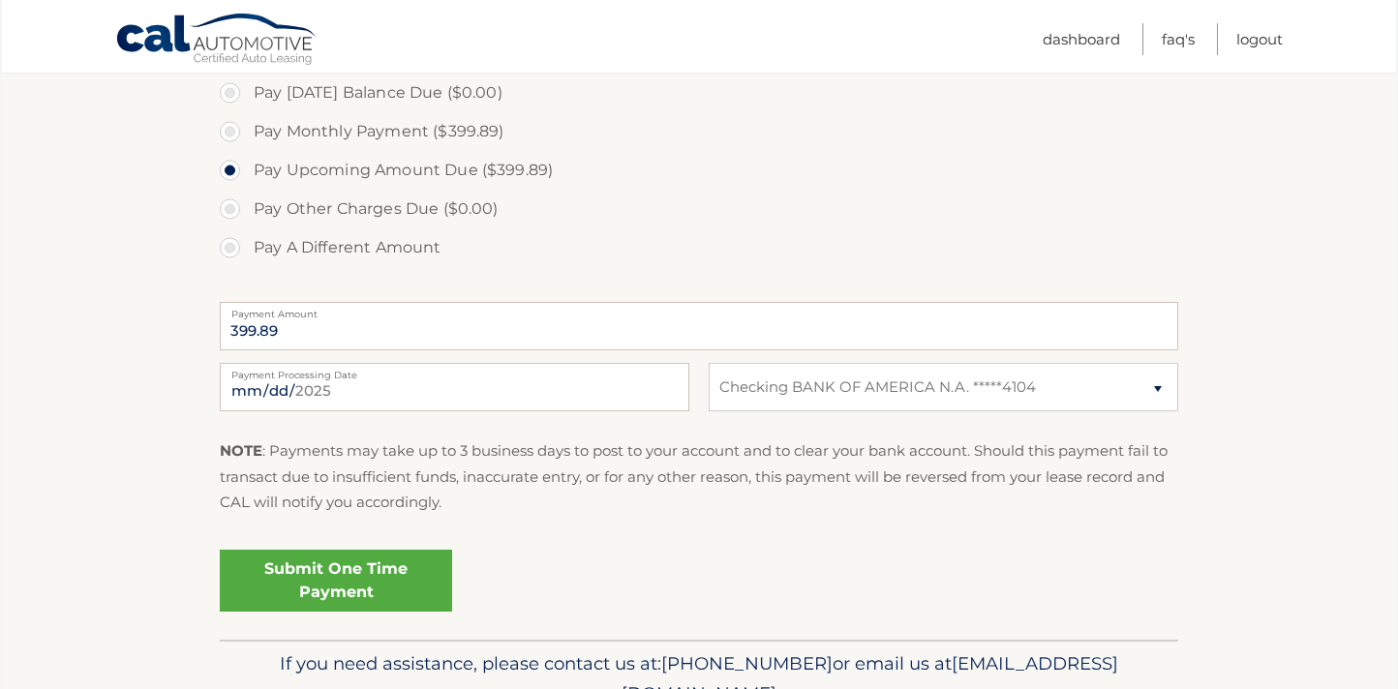
click at [430, 590] on link "Submit One Time Payment" at bounding box center [336, 581] width 232 height 62
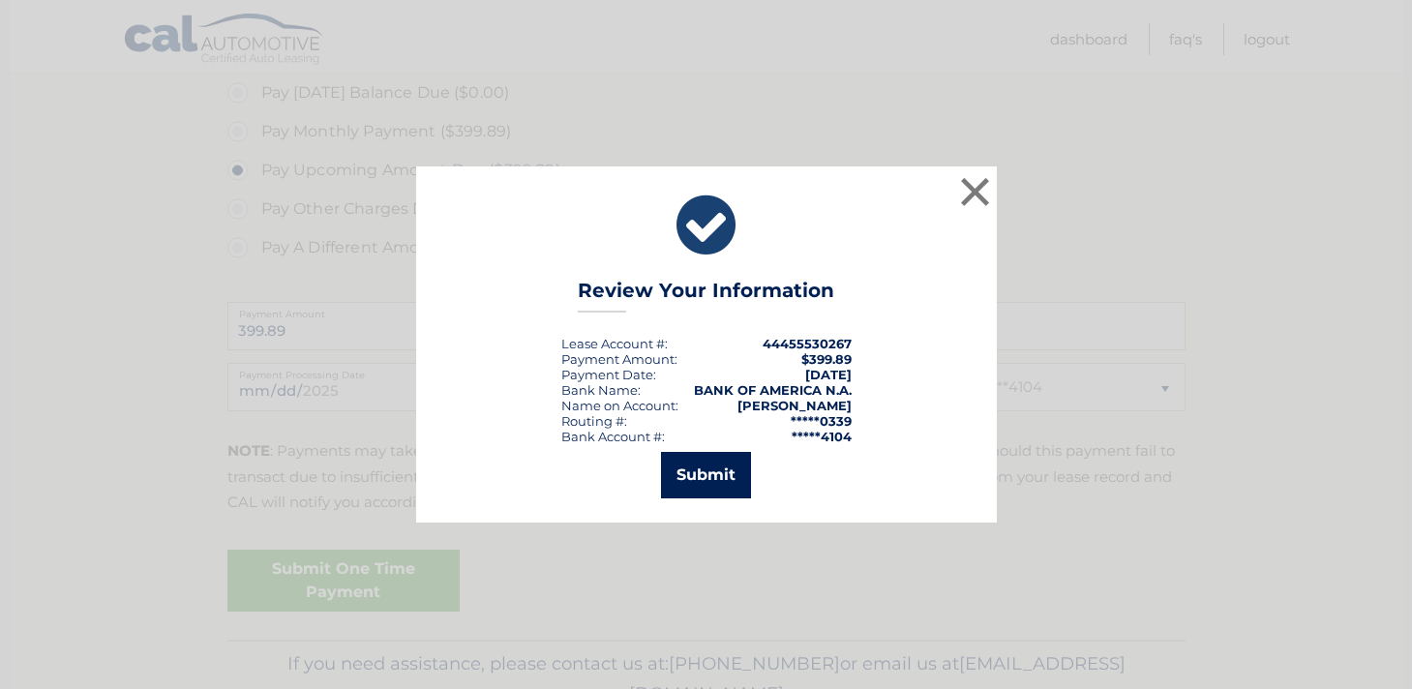
click at [700, 472] on button "Submit" at bounding box center [706, 475] width 90 height 46
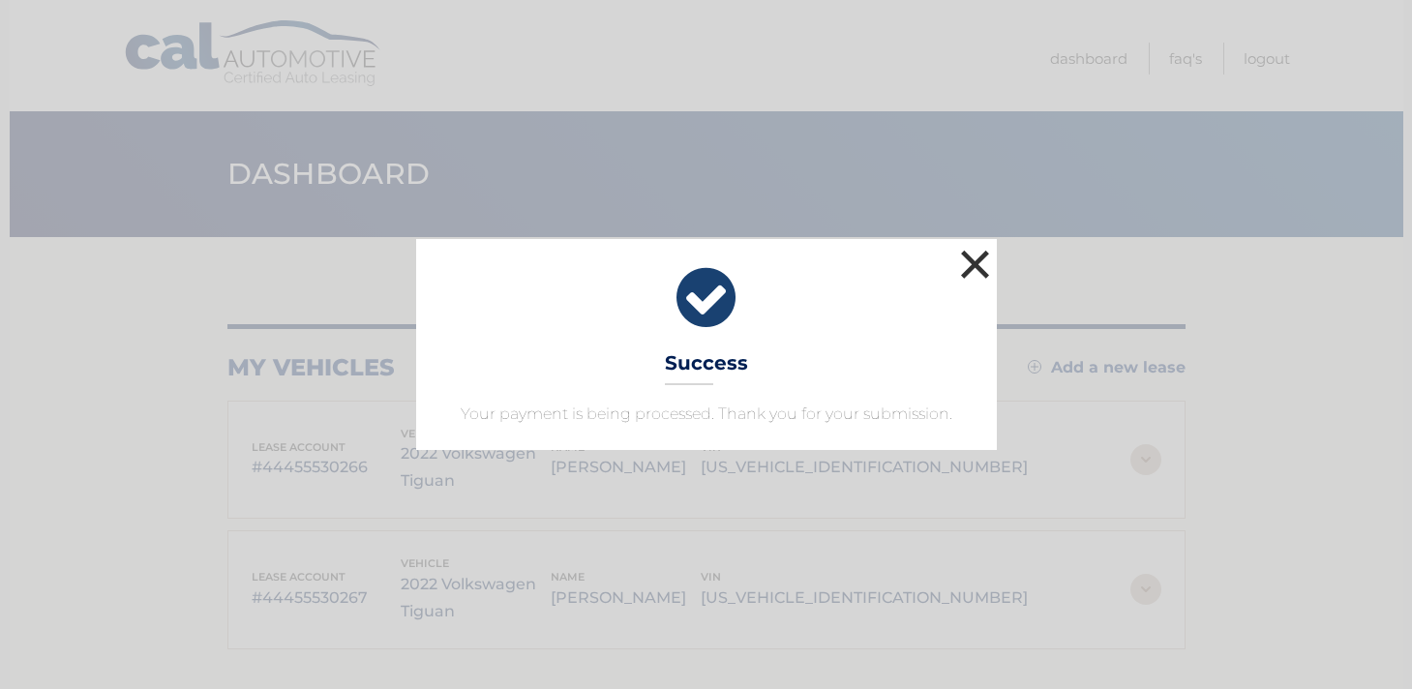
click at [975, 277] on button "×" at bounding box center [975, 264] width 39 height 39
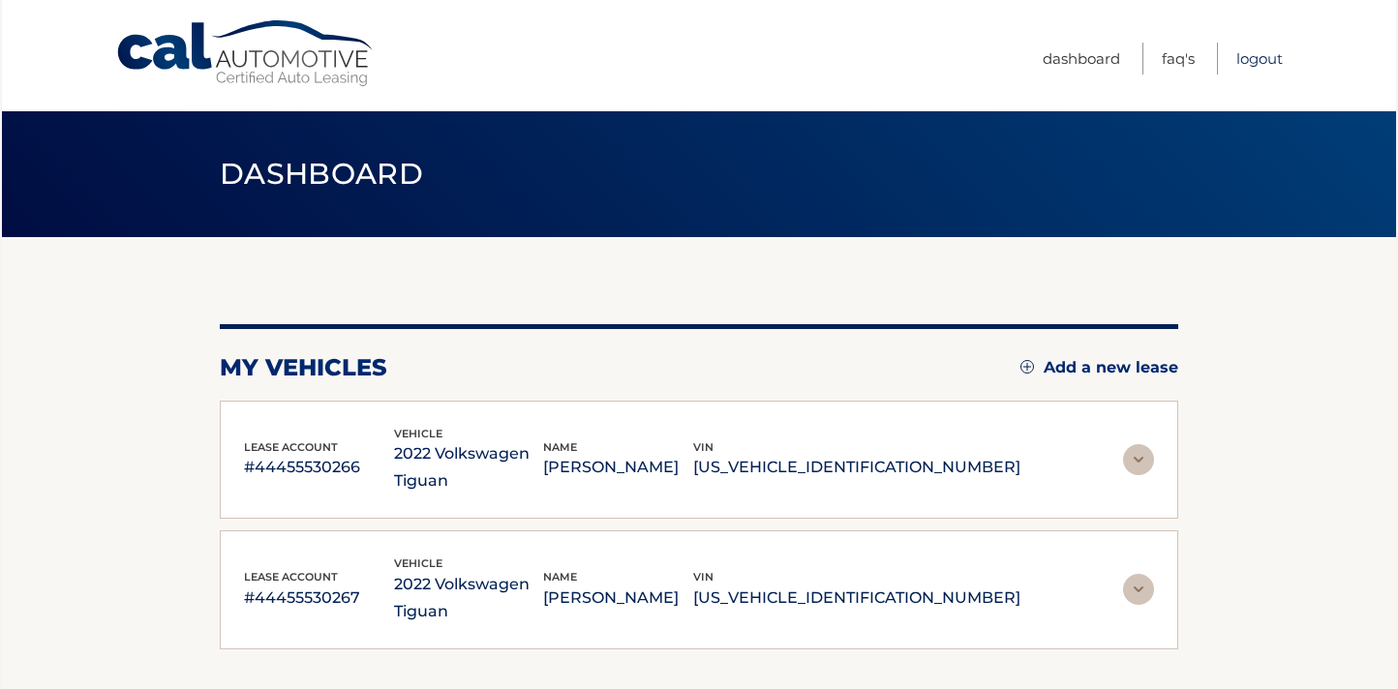
click at [1250, 62] on link "Logout" at bounding box center [1259, 59] width 46 height 32
